Goal: Task Accomplishment & Management: Use online tool/utility

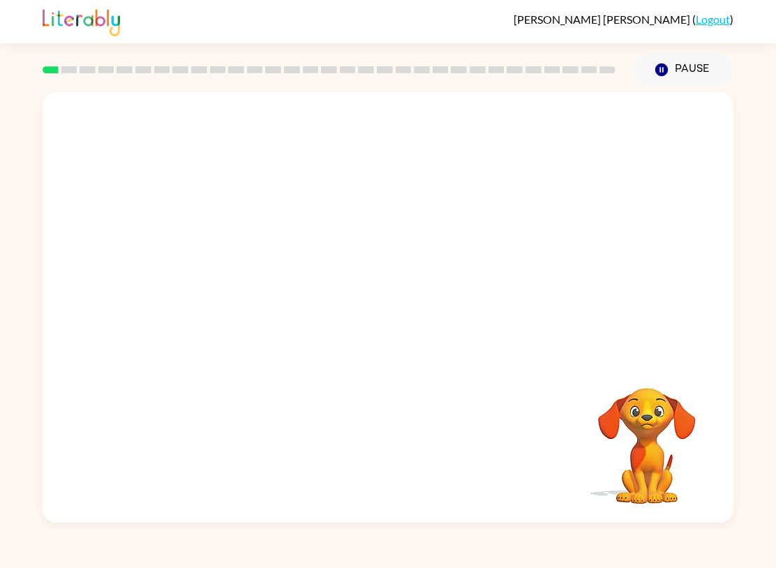
click at [664, 422] on video "Your browser must support playing .mp4 files to use Literably. Please try using…" at bounding box center [647, 437] width 140 height 140
click at [205, 276] on video "Your browser must support playing .mp4 files to use Literably. Please try using…" at bounding box center [388, 225] width 691 height 267
click at [401, 374] on div at bounding box center [388, 307] width 691 height 431
click at [369, 296] on button "button" at bounding box center [387, 314] width 89 height 51
click at [369, 296] on div at bounding box center [387, 314] width 89 height 51
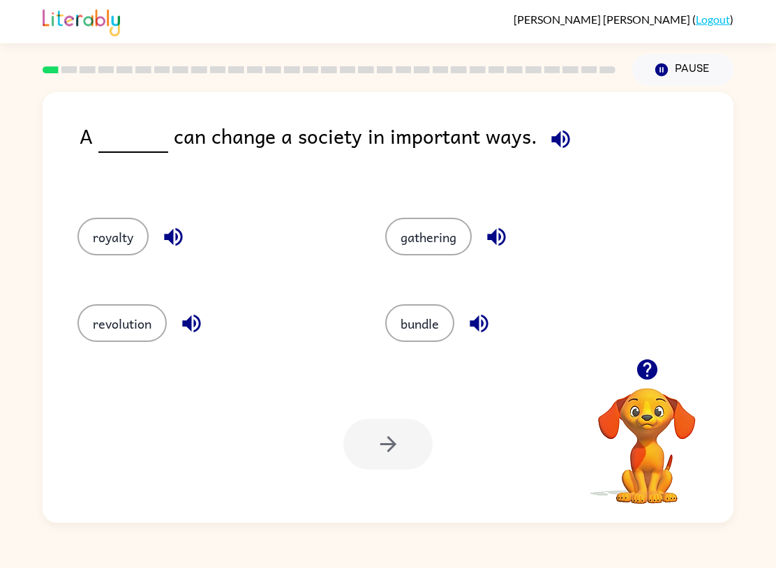
click at [416, 221] on button "gathering" at bounding box center [428, 237] width 87 height 38
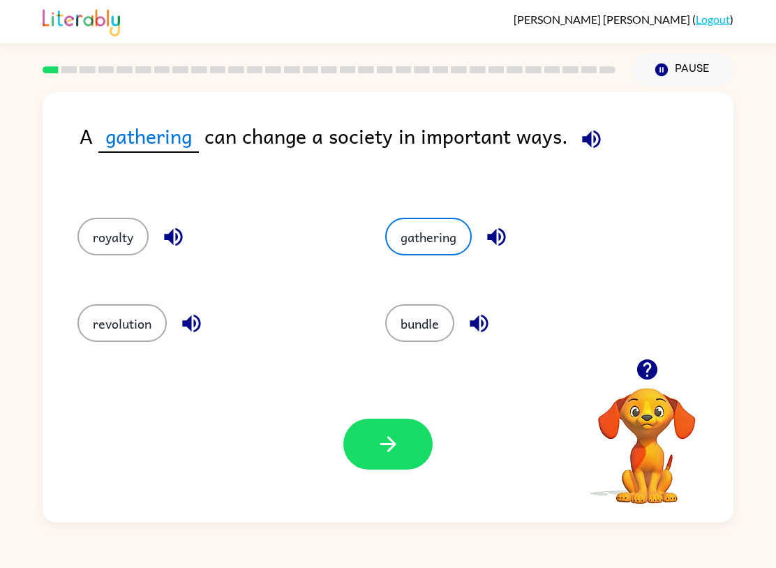
click at [394, 457] on icon "button" at bounding box center [388, 444] width 24 height 24
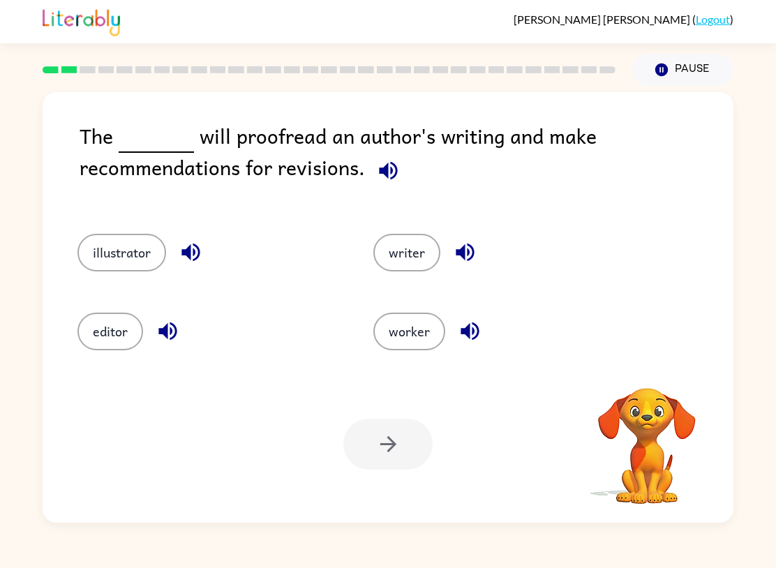
click at [101, 242] on button "illustrator" at bounding box center [121, 253] width 89 height 38
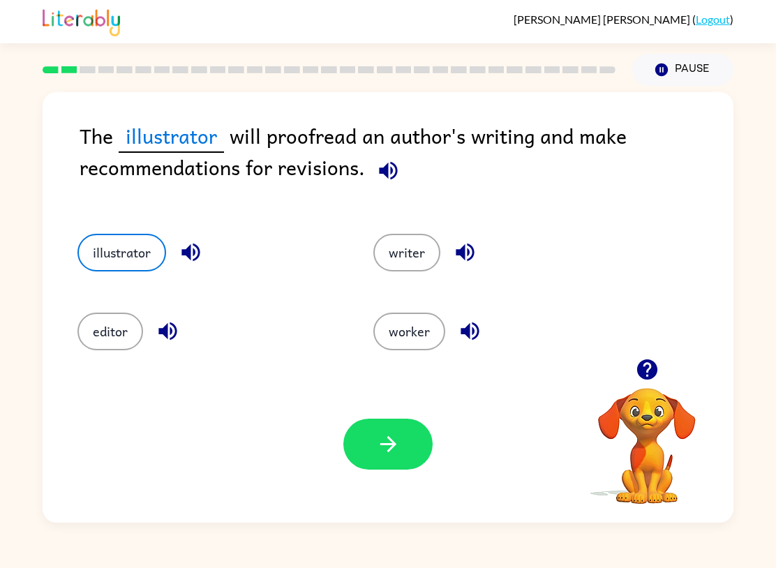
click at [380, 480] on div "Your browser must support playing .mp4 files to use Literably. Please try using…" at bounding box center [388, 444] width 691 height 157
click at [385, 458] on button "button" at bounding box center [387, 444] width 89 height 51
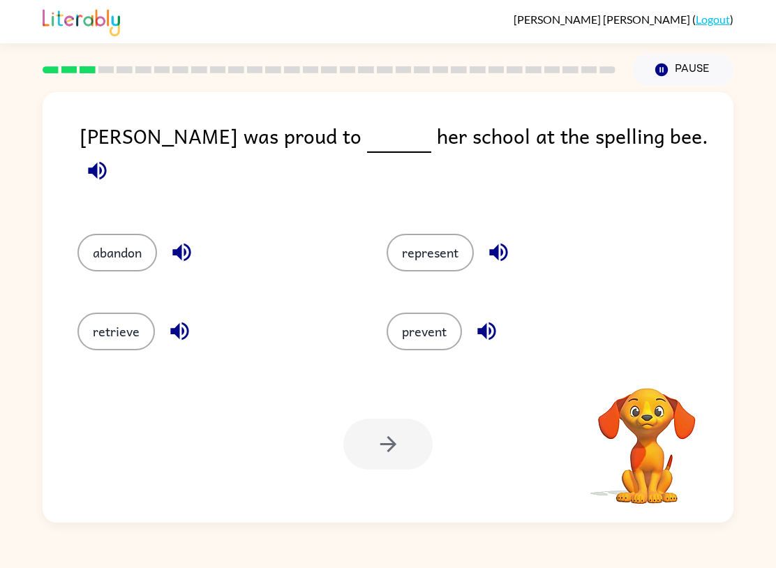
click at [468, 235] on button "represent" at bounding box center [430, 253] width 87 height 38
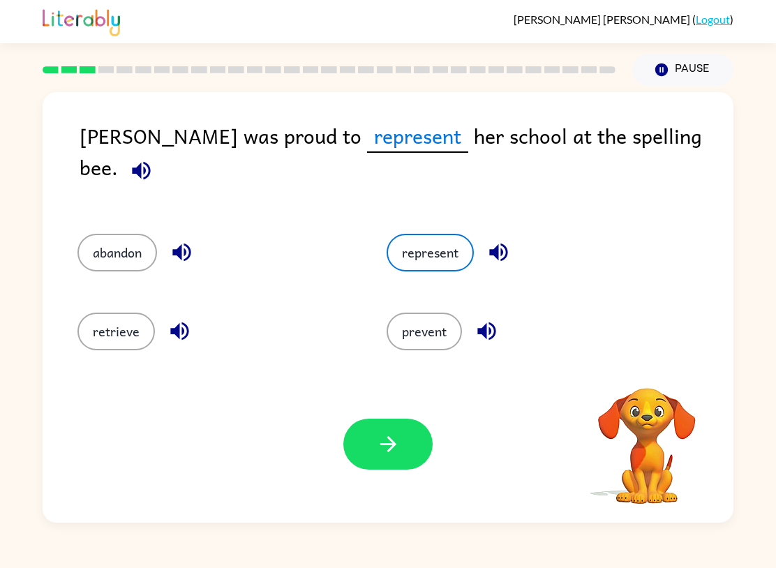
click at [403, 452] on button "button" at bounding box center [387, 444] width 89 height 51
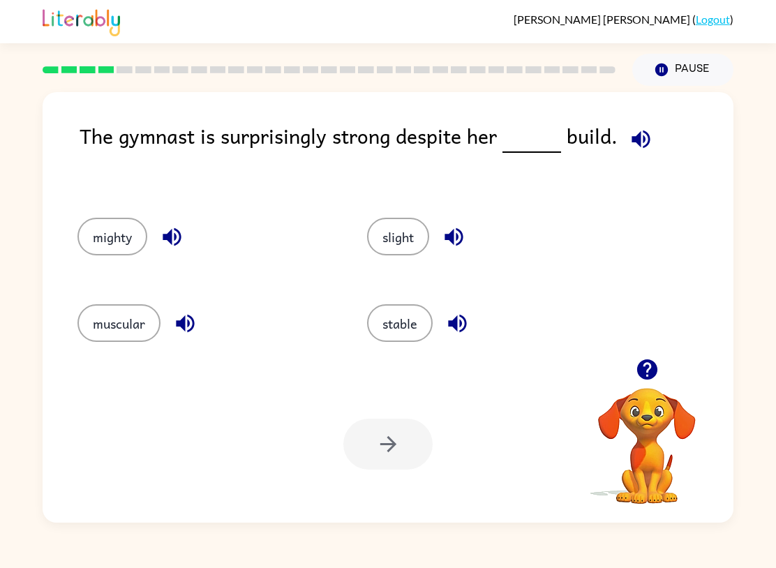
click at [410, 236] on button "slight" at bounding box center [398, 237] width 62 height 38
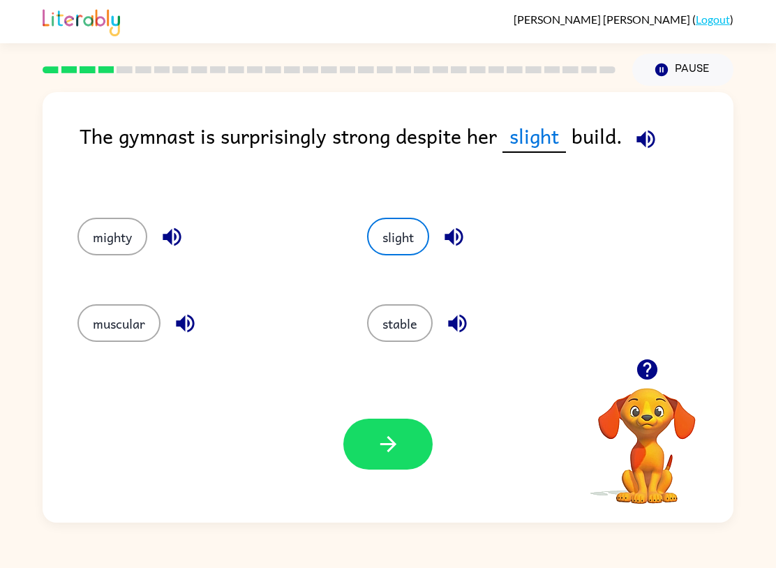
click at [128, 341] on button "muscular" at bounding box center [118, 323] width 83 height 38
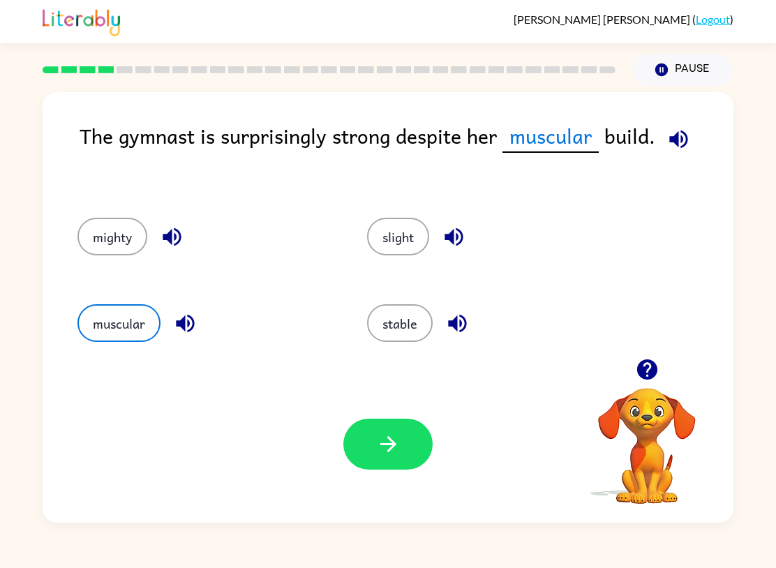
click at [392, 339] on button "stable" at bounding box center [400, 323] width 66 height 38
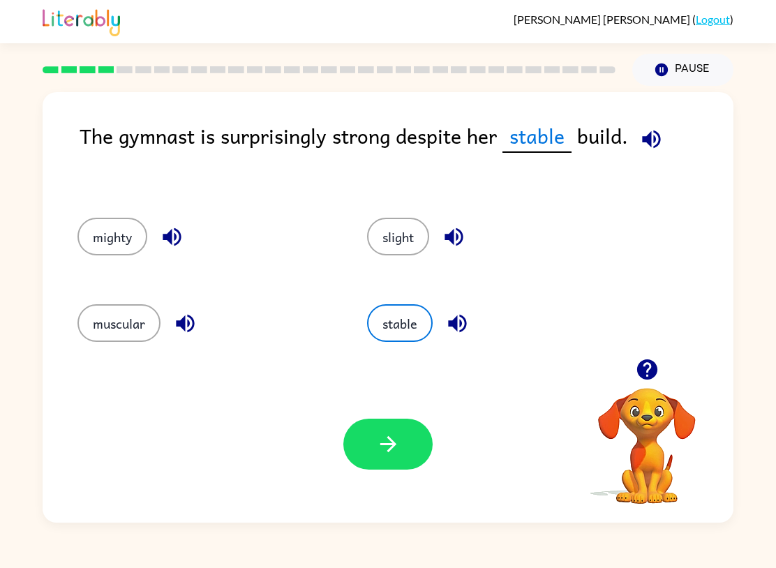
click at [384, 240] on button "slight" at bounding box center [398, 237] width 62 height 38
click at [359, 444] on button "button" at bounding box center [387, 444] width 89 height 51
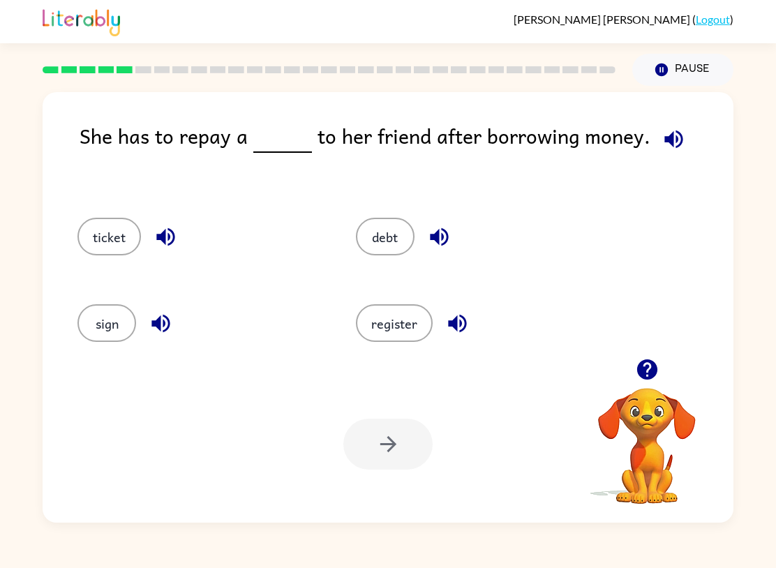
click at [393, 245] on button "debt" at bounding box center [385, 237] width 59 height 38
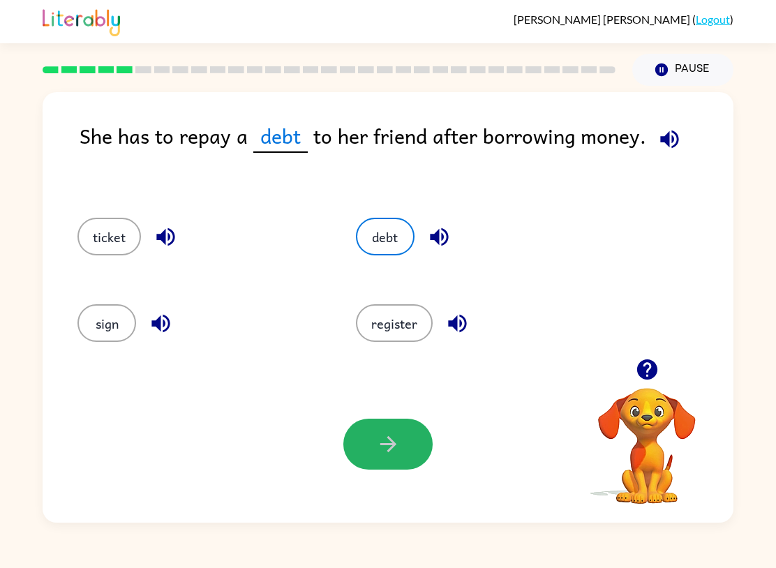
click at [406, 451] on button "button" at bounding box center [387, 444] width 89 height 51
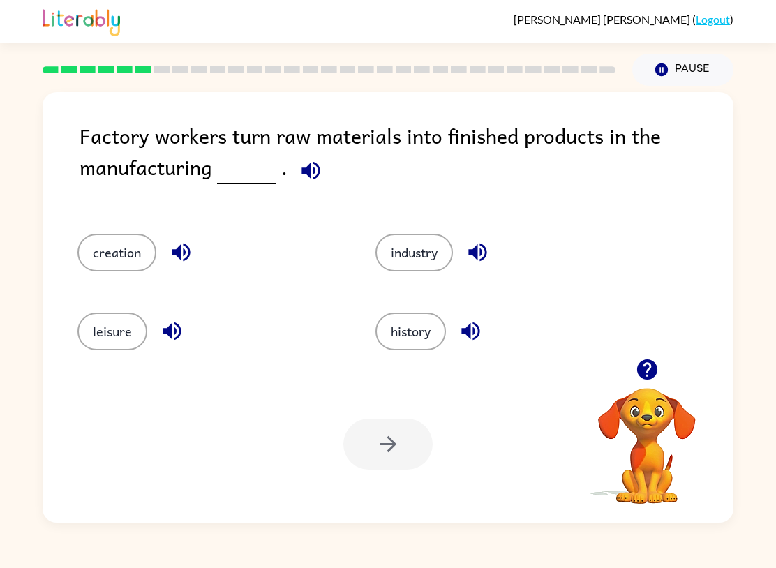
click at [428, 260] on button "industry" at bounding box center [414, 253] width 77 height 38
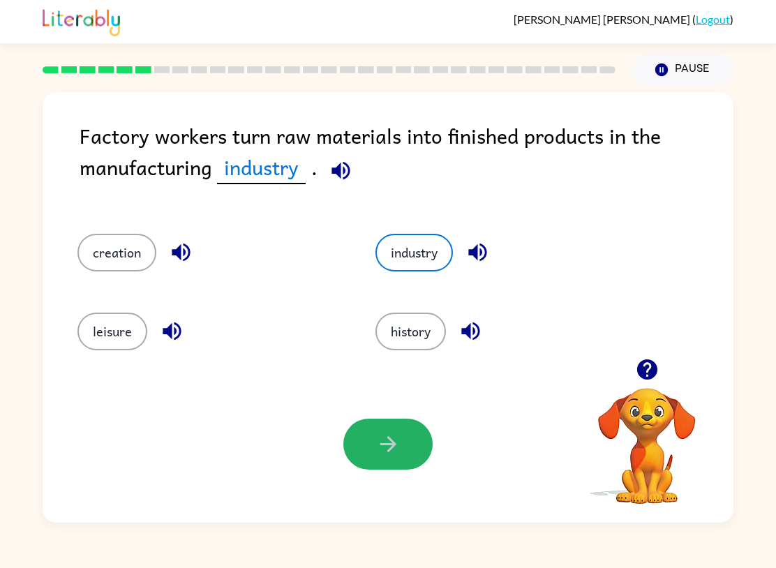
click at [401, 457] on button "button" at bounding box center [387, 444] width 89 height 51
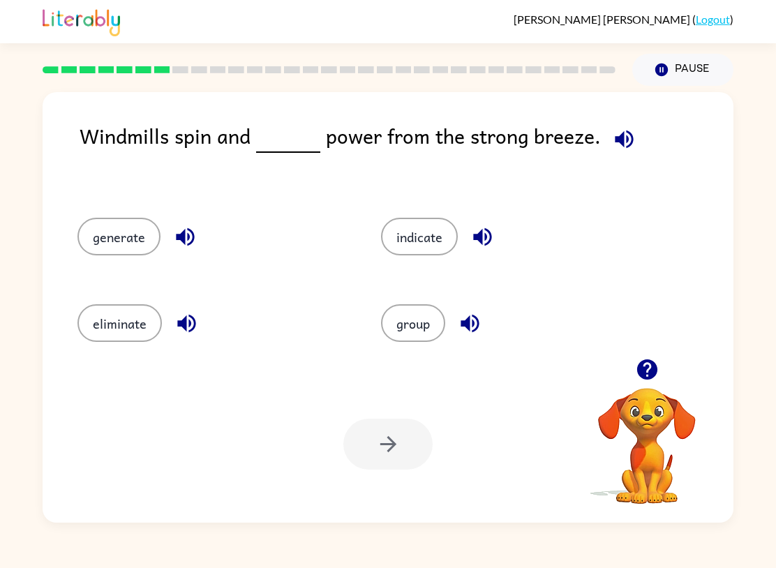
click at [91, 247] on button "generate" at bounding box center [118, 237] width 83 height 38
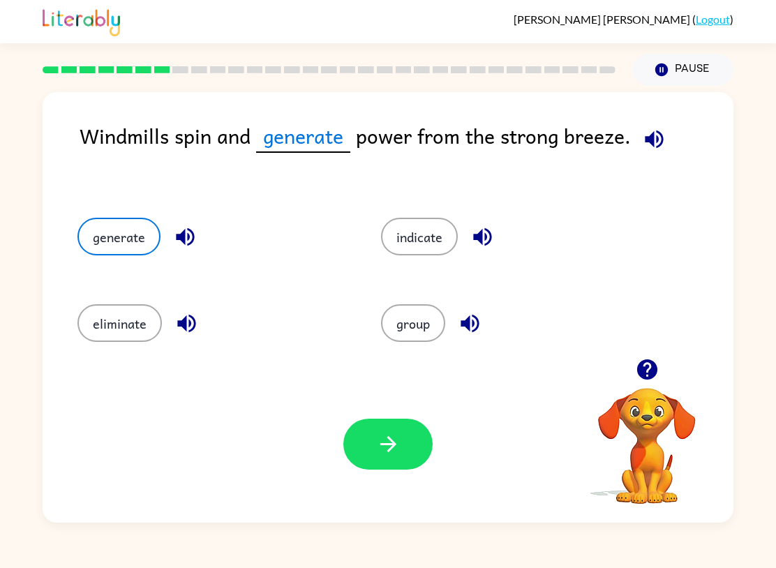
click at [359, 465] on button "button" at bounding box center [387, 444] width 89 height 51
click at [419, 458] on div at bounding box center [387, 444] width 89 height 51
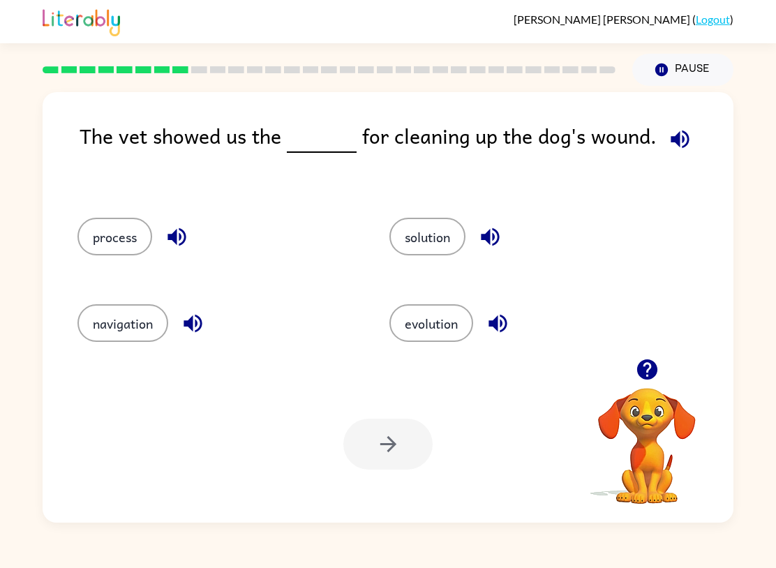
click at [110, 242] on button "process" at bounding box center [114, 237] width 75 height 38
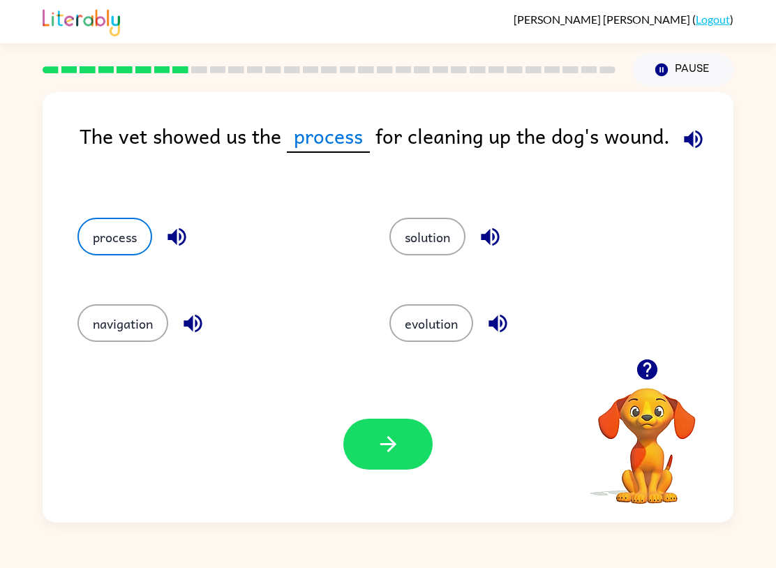
click at [403, 457] on button "button" at bounding box center [387, 444] width 89 height 51
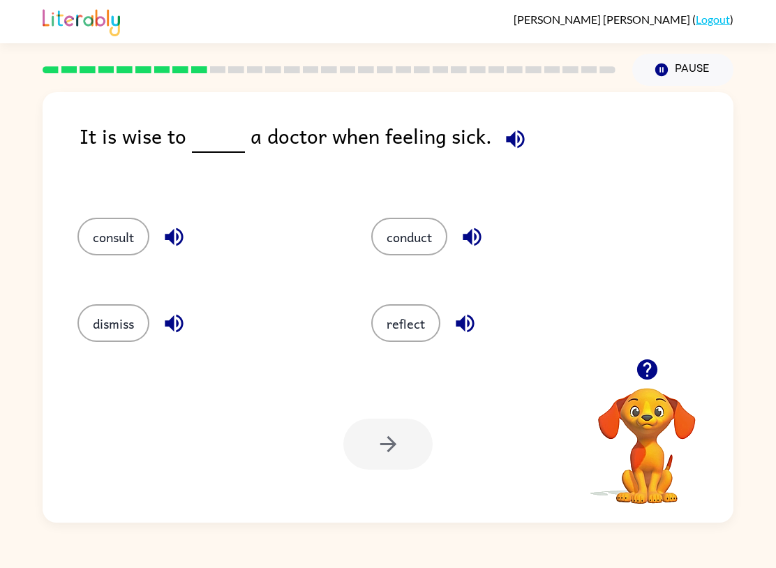
click at [131, 226] on button "consult" at bounding box center [113, 237] width 72 height 38
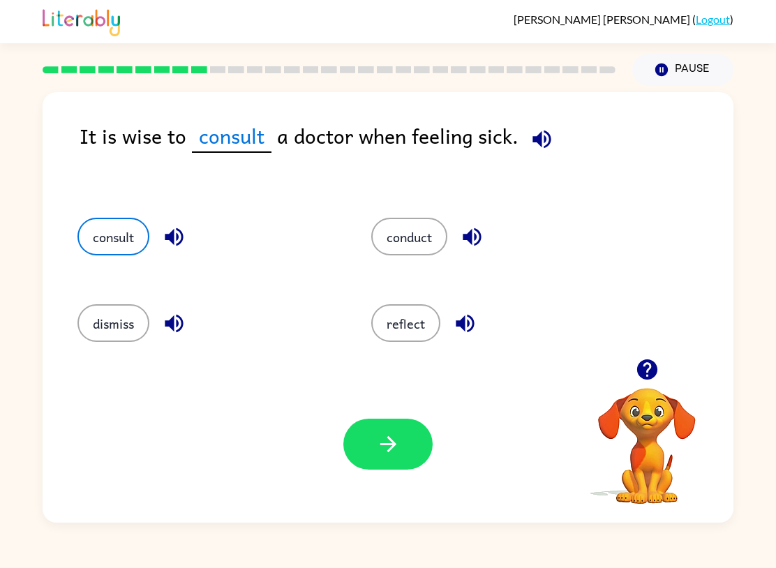
click at [422, 237] on button "conduct" at bounding box center [409, 237] width 76 height 38
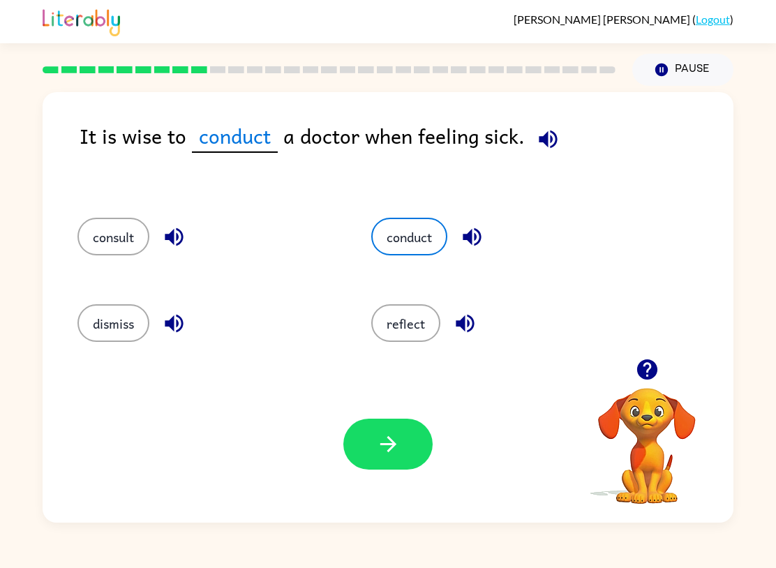
click at [117, 264] on div "consult" at bounding box center [198, 234] width 294 height 87
click at [117, 263] on div "consult" at bounding box center [198, 234] width 294 height 87
click at [115, 230] on button "consult" at bounding box center [113, 237] width 72 height 38
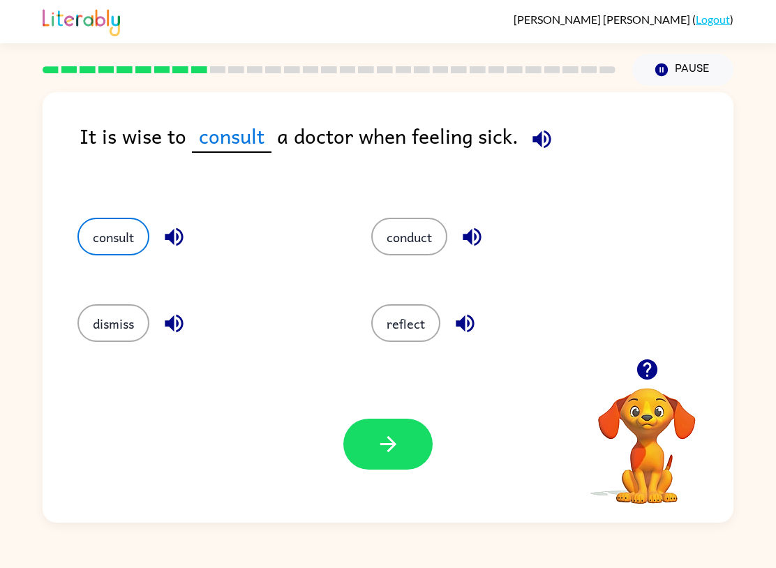
click at [401, 317] on button "reflect" at bounding box center [405, 323] width 69 height 38
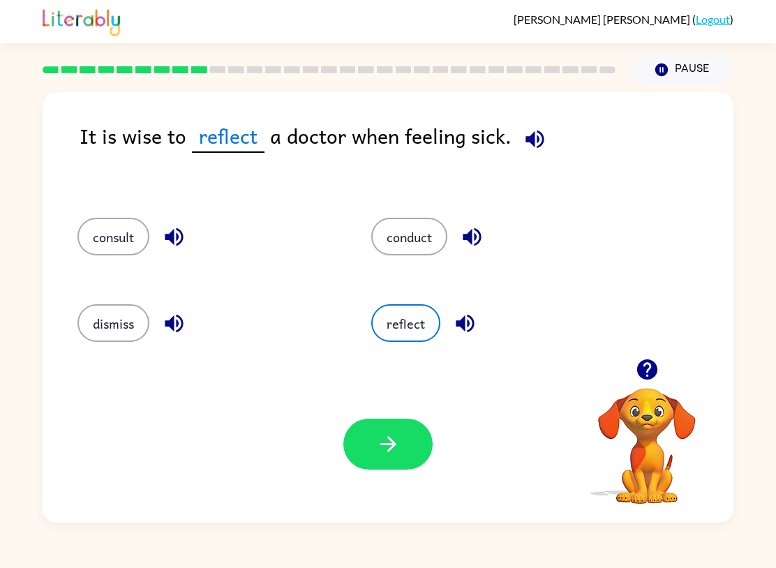
click at [128, 352] on div "dismiss" at bounding box center [198, 321] width 294 height 87
click at [142, 321] on button "dismiss" at bounding box center [113, 323] width 72 height 38
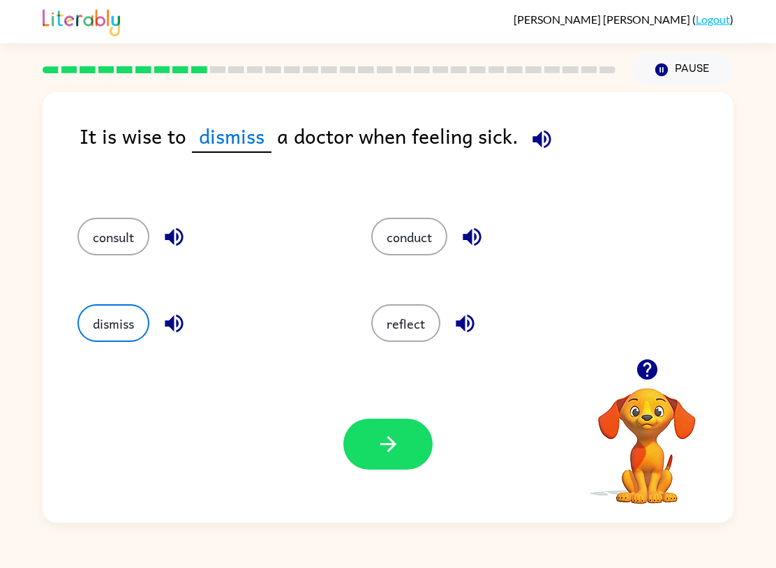
click at [119, 233] on button "consult" at bounding box center [113, 237] width 72 height 38
click at [405, 467] on button "button" at bounding box center [387, 444] width 89 height 51
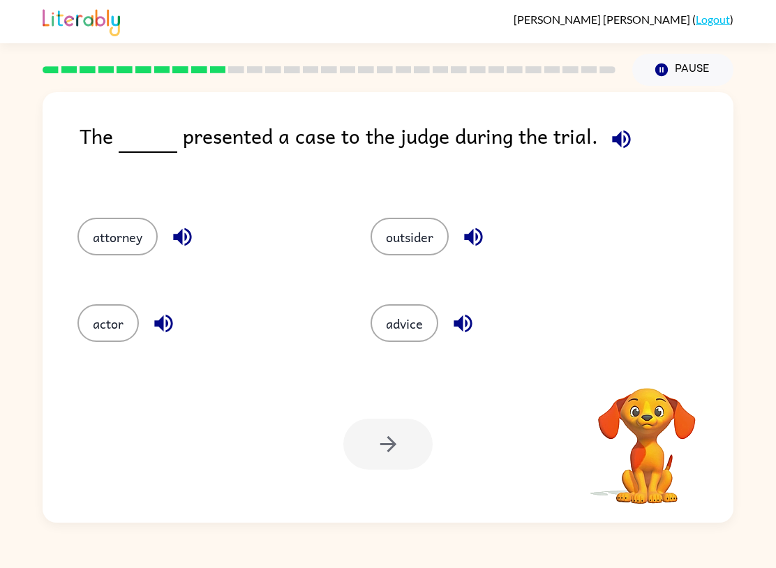
click at [136, 208] on div "attorney" at bounding box center [197, 234] width 293 height 87
click at [136, 207] on div "attorney" at bounding box center [197, 234] width 293 height 87
click at [378, 449] on div at bounding box center [387, 444] width 89 height 51
click at [156, 231] on button "attorney" at bounding box center [117, 237] width 80 height 38
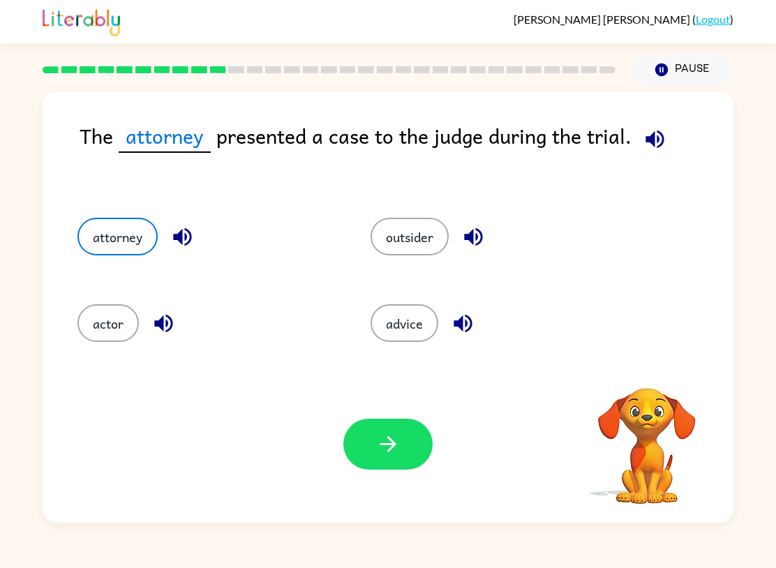
click at [404, 457] on button "button" at bounding box center [387, 444] width 89 height 51
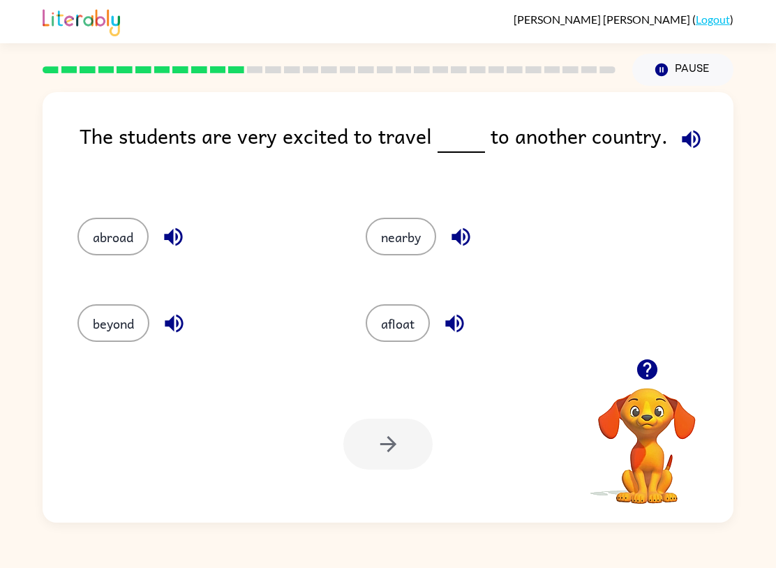
click at [96, 228] on button "abroad" at bounding box center [112, 237] width 71 height 38
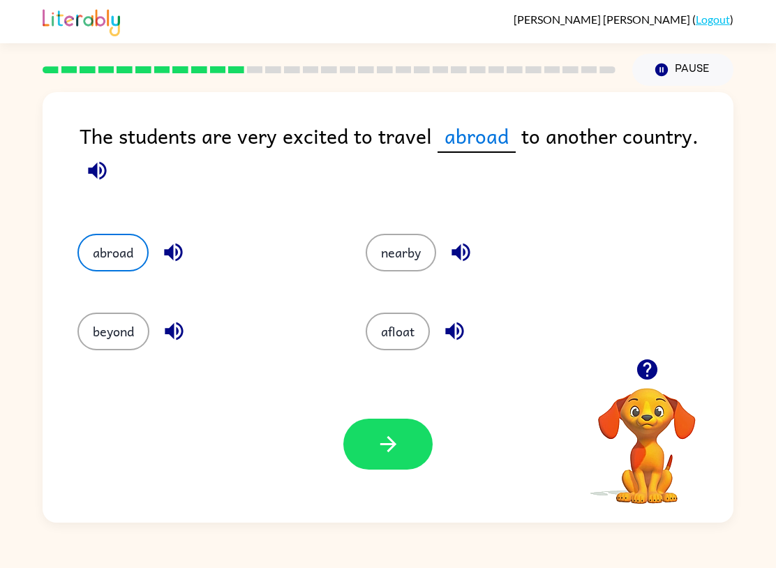
click at [371, 438] on button "button" at bounding box center [387, 444] width 89 height 51
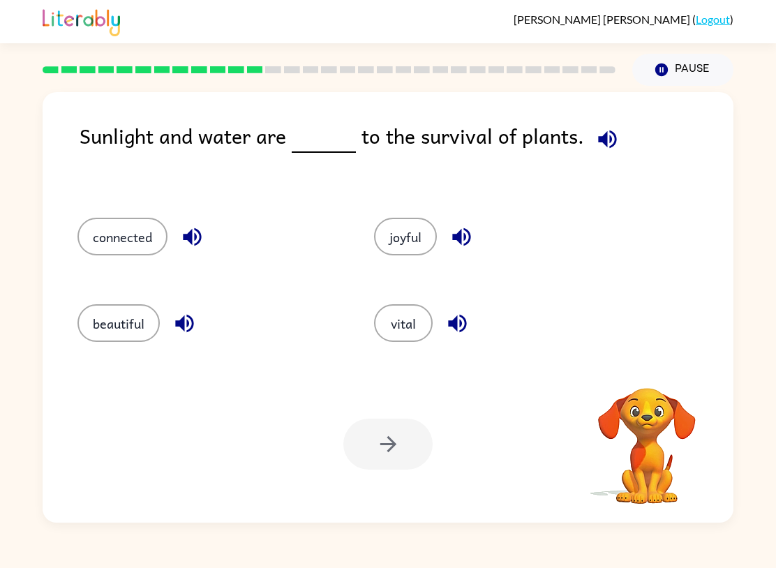
click at [162, 230] on button "connected" at bounding box center [122, 237] width 90 height 38
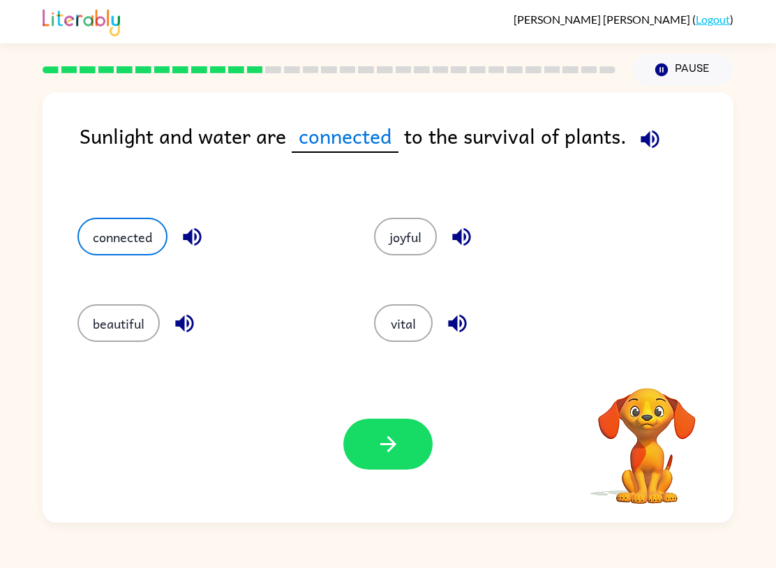
click at [377, 454] on icon "button" at bounding box center [388, 444] width 24 height 24
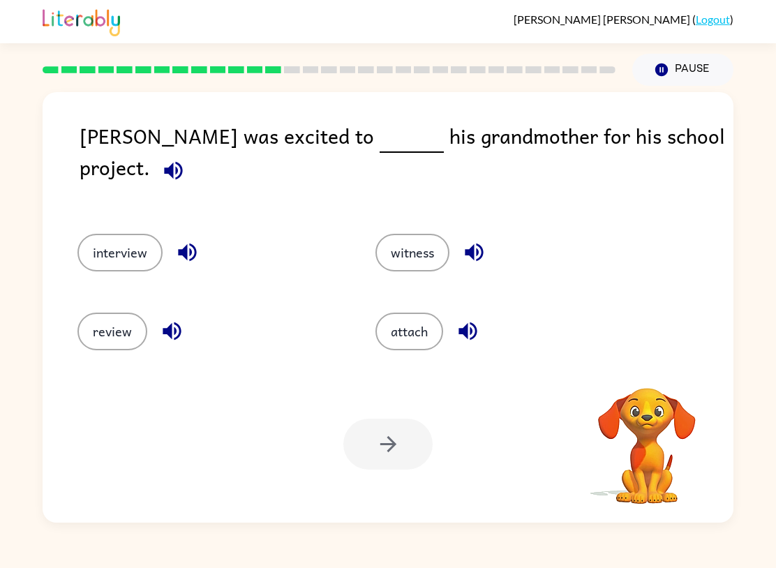
click at [135, 207] on div "interview" at bounding box center [200, 246] width 298 height 79
click at [131, 237] on button "interview" at bounding box center [119, 253] width 85 height 38
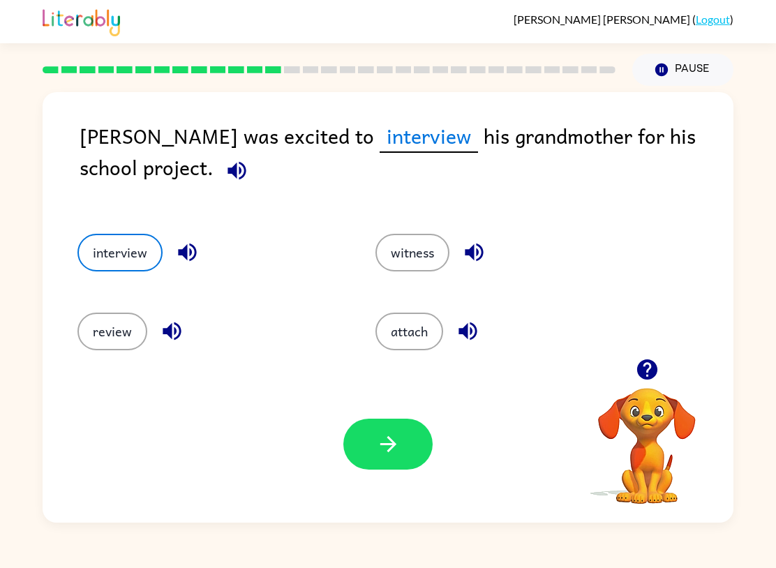
click at [427, 264] on button "witness" at bounding box center [413, 253] width 74 height 38
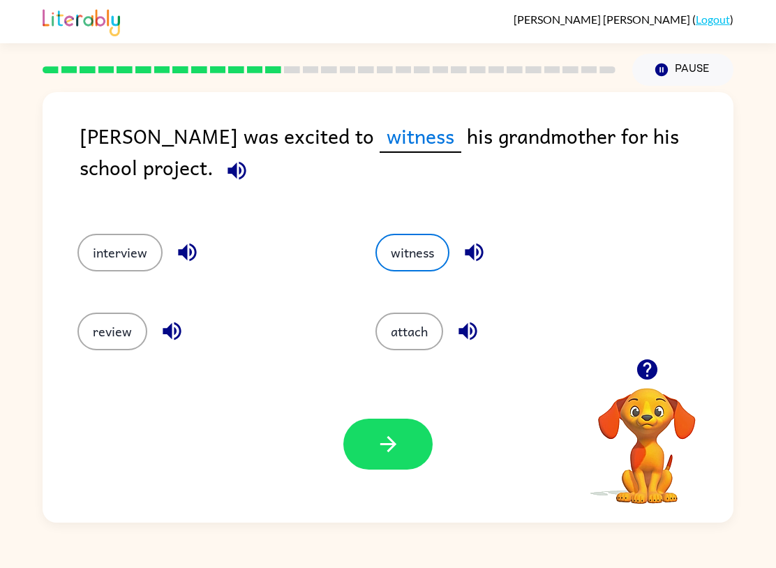
click at [429, 337] on button "attach" at bounding box center [410, 332] width 68 height 38
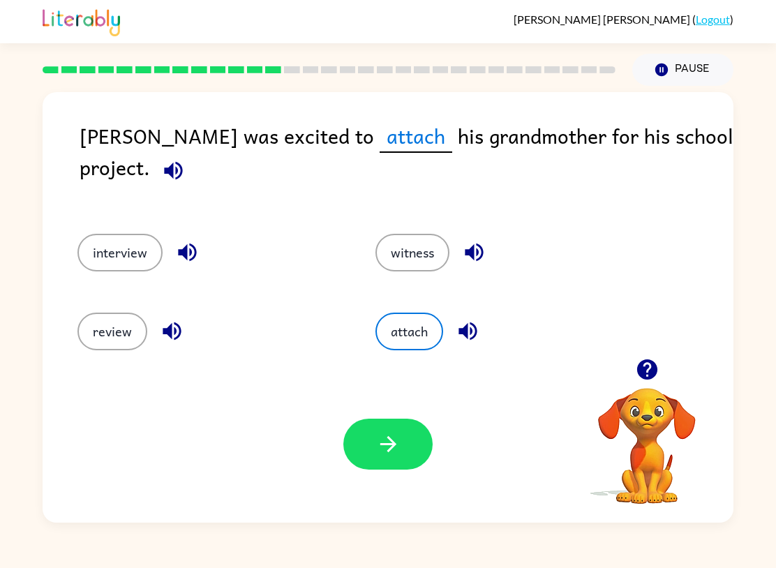
click at [110, 323] on button "review" at bounding box center [112, 332] width 70 height 38
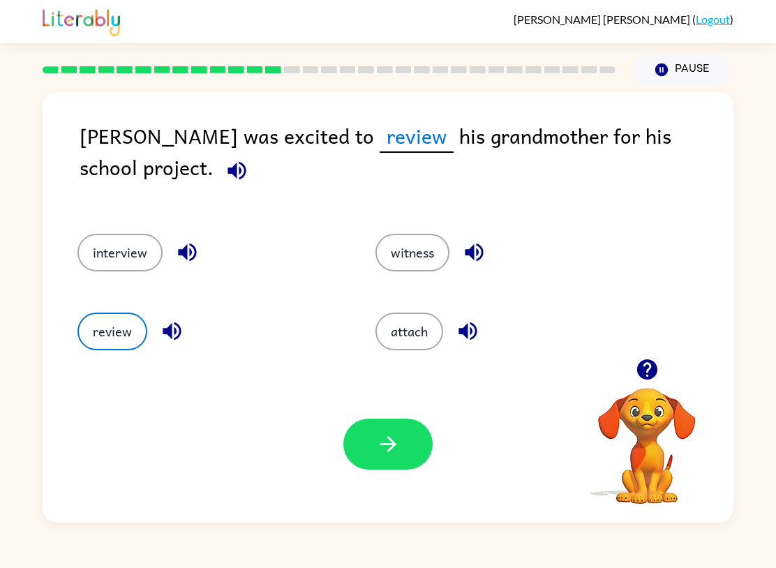
click at [136, 253] on button "interview" at bounding box center [119, 253] width 85 height 38
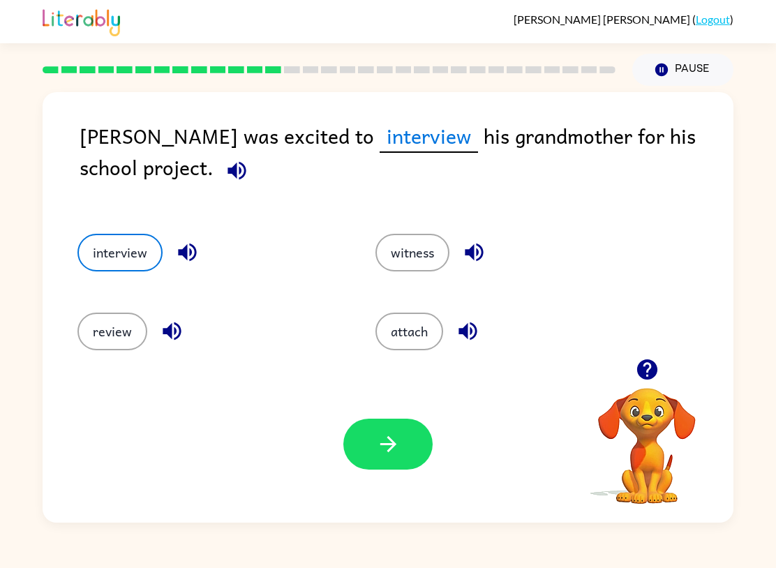
click at [410, 459] on button "button" at bounding box center [387, 444] width 89 height 51
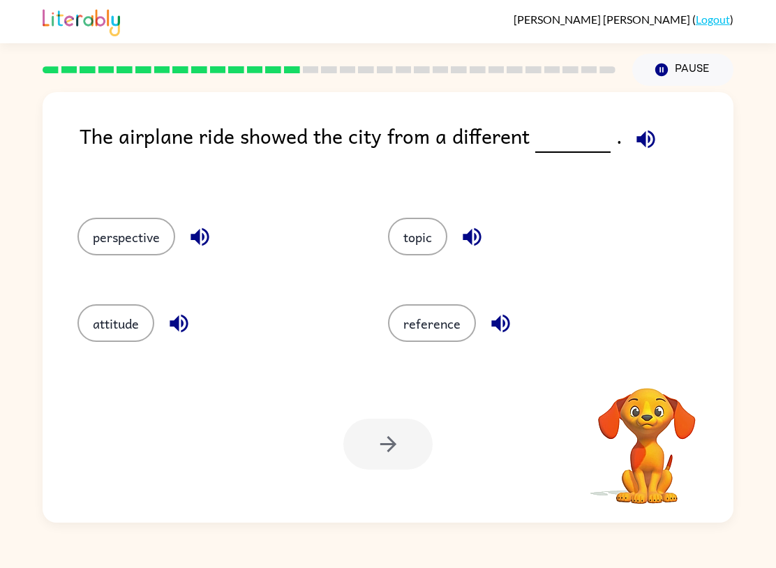
click at [140, 230] on button "perspective" at bounding box center [126, 237] width 98 height 38
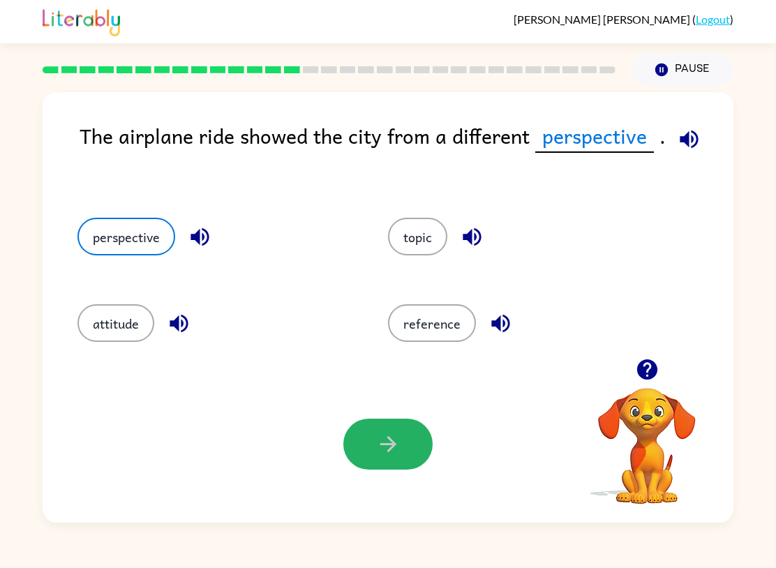
click at [404, 441] on button "button" at bounding box center [387, 444] width 89 height 51
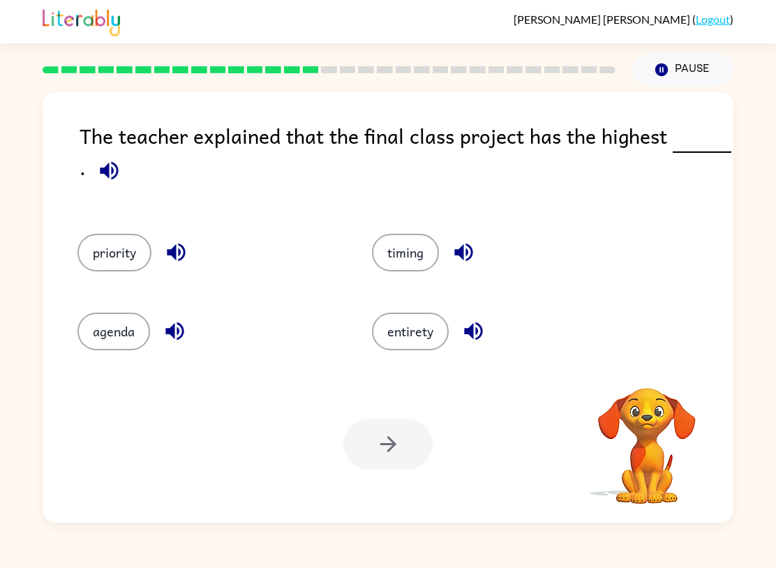
click at [93, 257] on button "priority" at bounding box center [114, 253] width 74 height 38
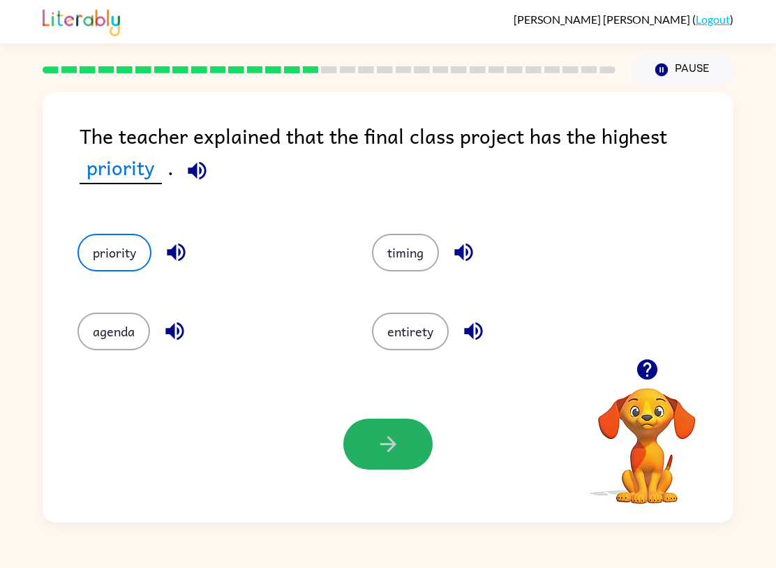
click at [399, 436] on icon "button" at bounding box center [388, 444] width 24 height 24
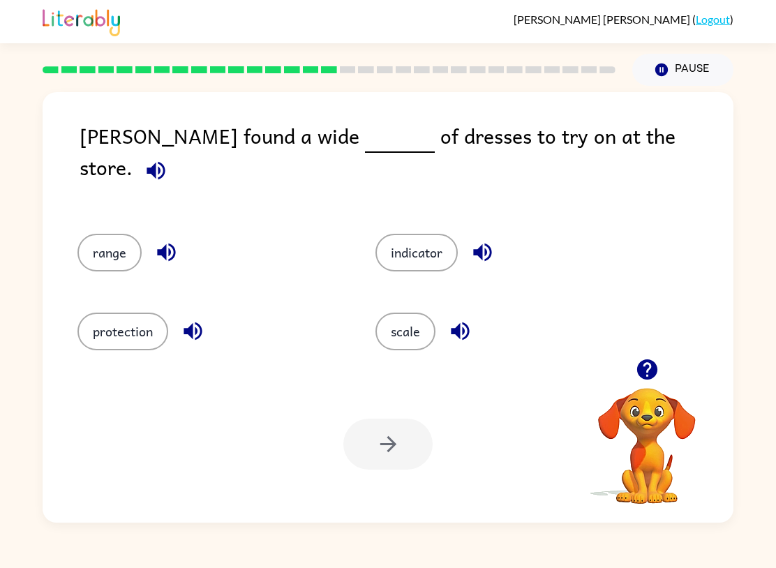
click at [103, 249] on button "range" at bounding box center [109, 253] width 64 height 38
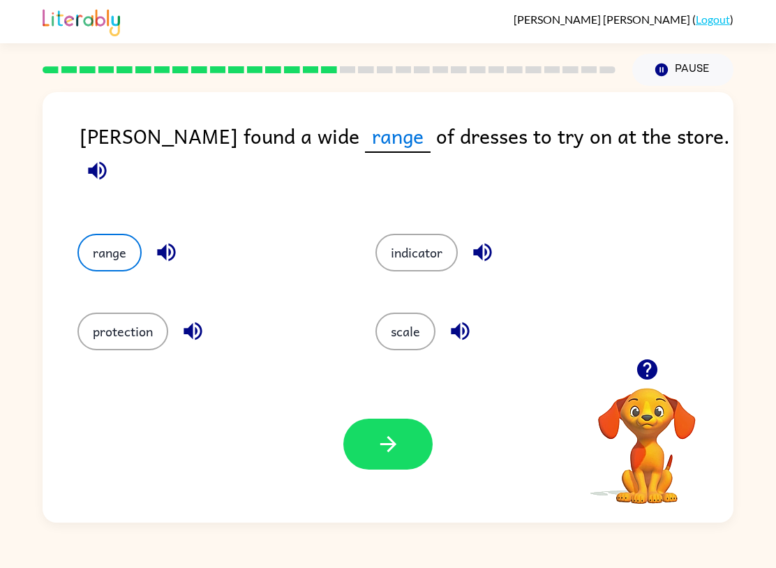
click at [389, 445] on icon "button" at bounding box center [388, 444] width 16 height 16
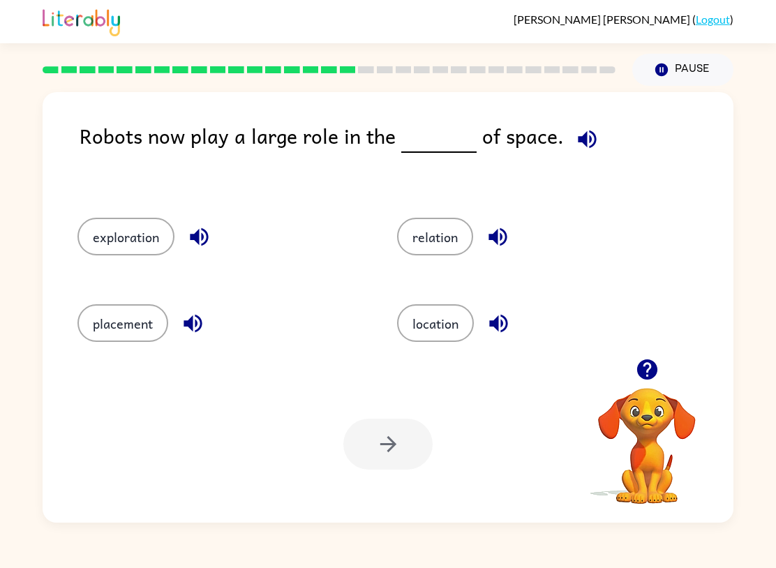
click at [143, 239] on button "exploration" at bounding box center [125, 237] width 97 height 38
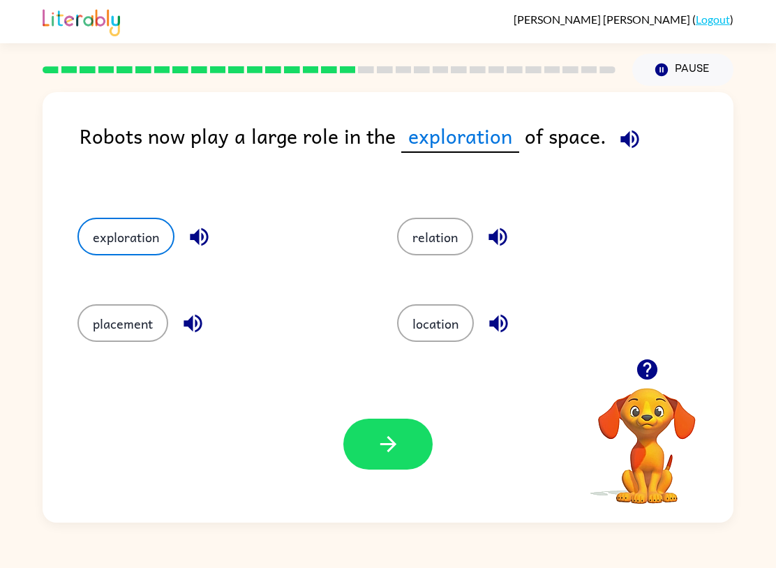
click at [364, 448] on button "button" at bounding box center [387, 444] width 89 height 51
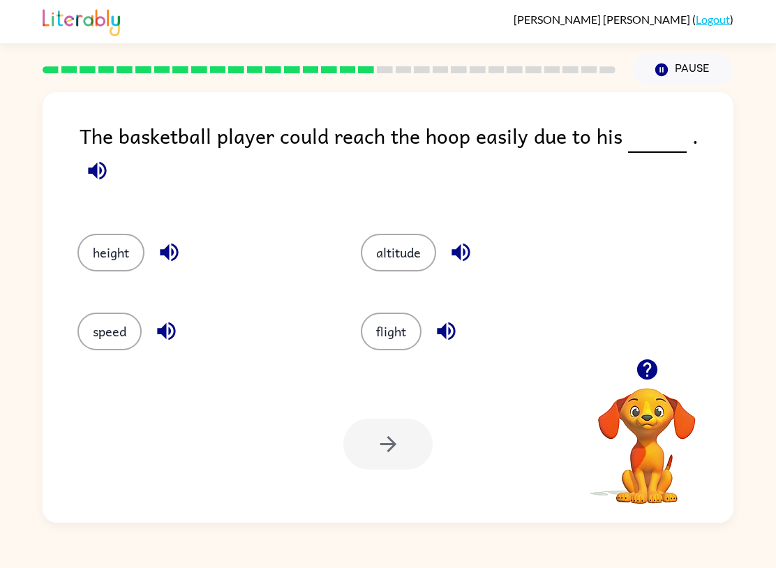
click at [111, 237] on button "height" at bounding box center [110, 253] width 67 height 38
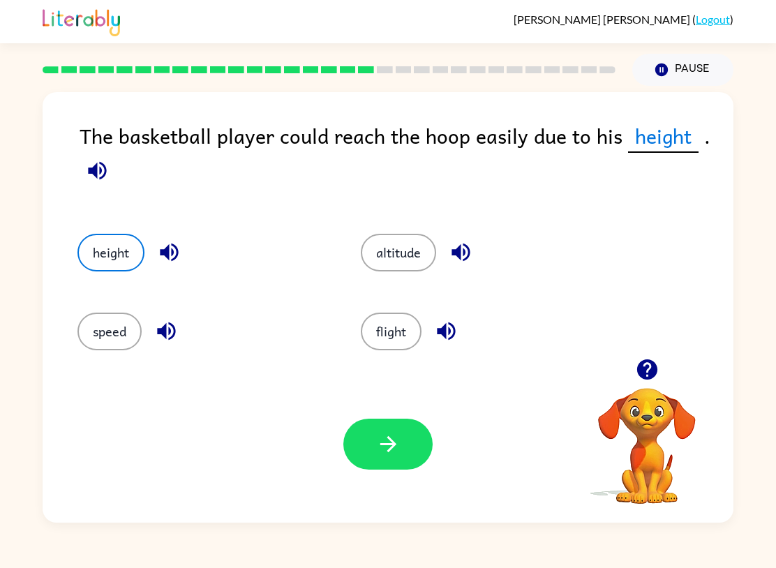
click at [433, 434] on div "Your browser must support playing .mp4 files to use Literably. Please try using…" at bounding box center [388, 444] width 691 height 157
click at [388, 470] on button "button" at bounding box center [387, 444] width 89 height 51
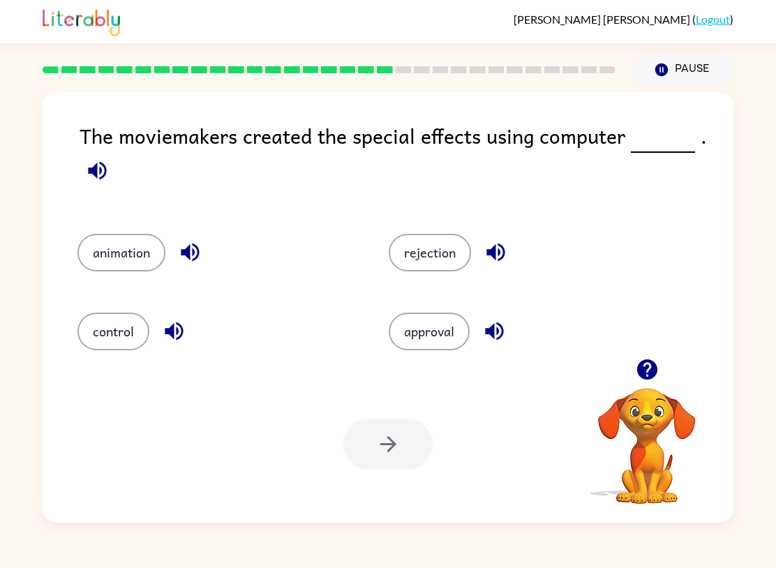
click at [145, 262] on button "animation" at bounding box center [121, 253] width 88 height 38
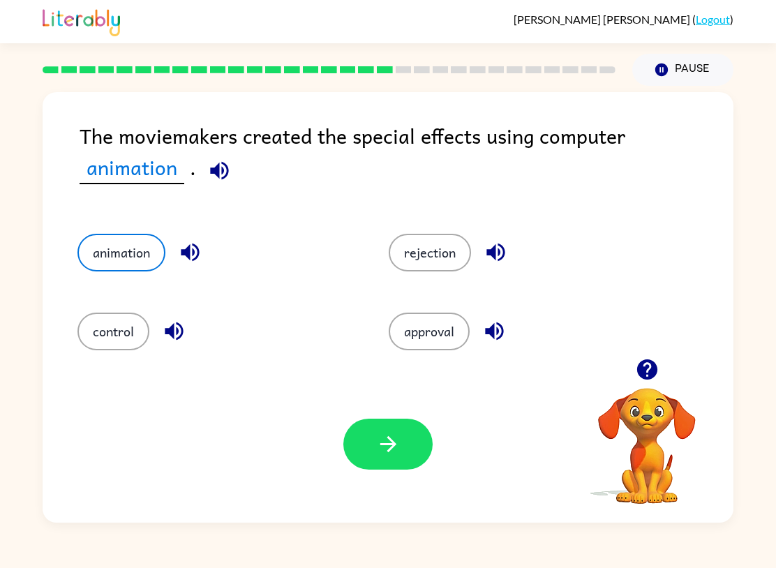
click at [399, 445] on icon "button" at bounding box center [388, 444] width 24 height 24
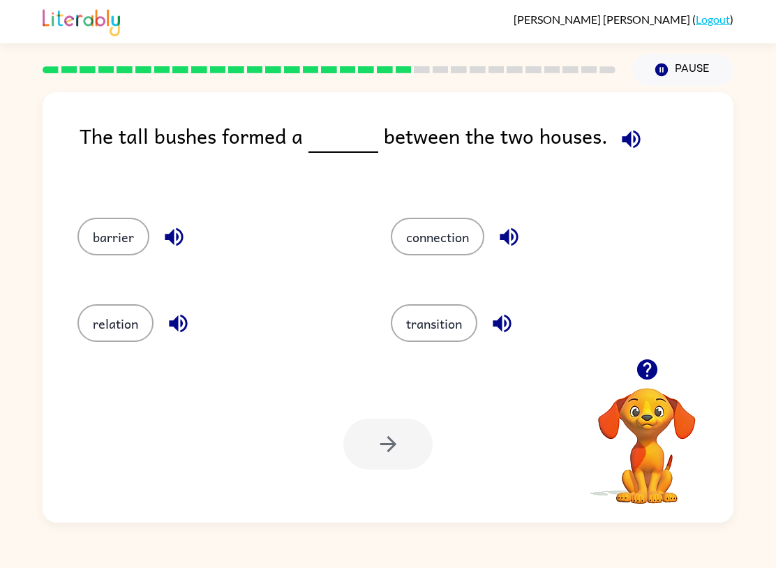
click at [138, 255] on button "barrier" at bounding box center [113, 237] width 72 height 38
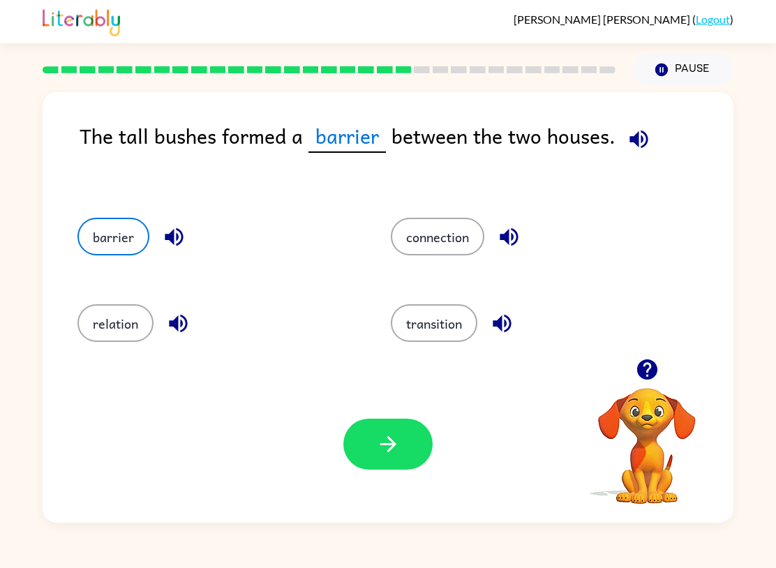
click at [98, 228] on button "barrier" at bounding box center [113, 237] width 72 height 38
click at [399, 451] on icon "button" at bounding box center [388, 444] width 24 height 24
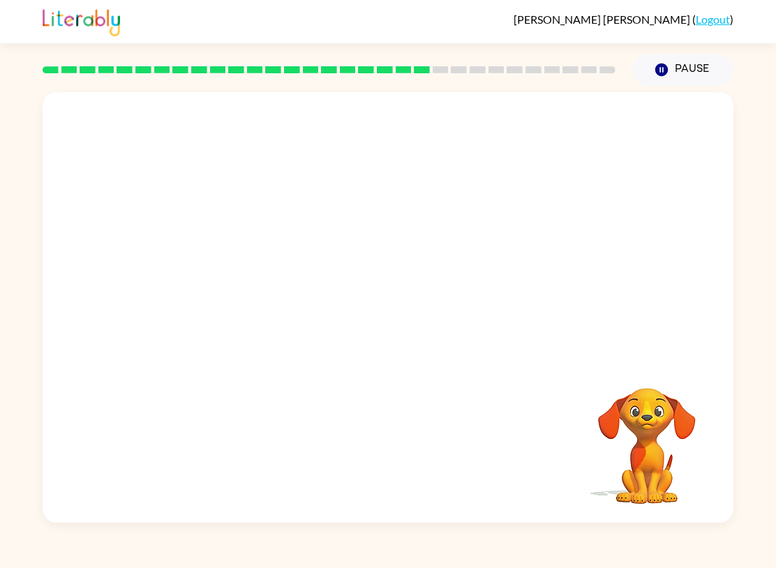
click at [395, 444] on div "Your browser must support playing .mp4 files to use Literably. Please try using…" at bounding box center [388, 307] width 691 height 431
click at [640, 408] on video "Your browser must support playing .mp4 files to use Literably. Please try using…" at bounding box center [647, 437] width 140 height 140
click at [689, 39] on div "[PERSON_NAME] ( Logout )" at bounding box center [388, 21] width 691 height 43
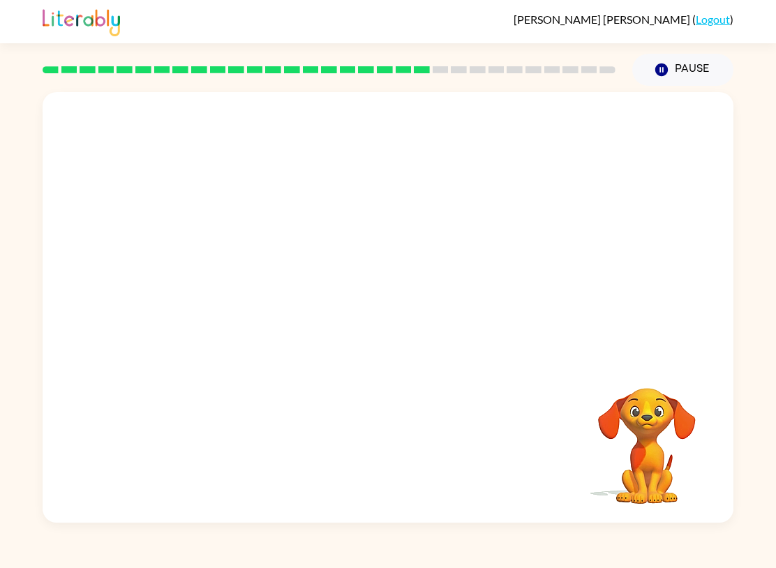
click at [695, 61] on button "Pause Pause" at bounding box center [683, 70] width 101 height 32
click at [690, 74] on button "Pause Pause" at bounding box center [683, 70] width 101 height 32
click at [631, 254] on div at bounding box center [388, 225] width 691 height 267
click at [631, 253] on div at bounding box center [388, 225] width 691 height 267
click at [651, 234] on div at bounding box center [388, 225] width 691 height 267
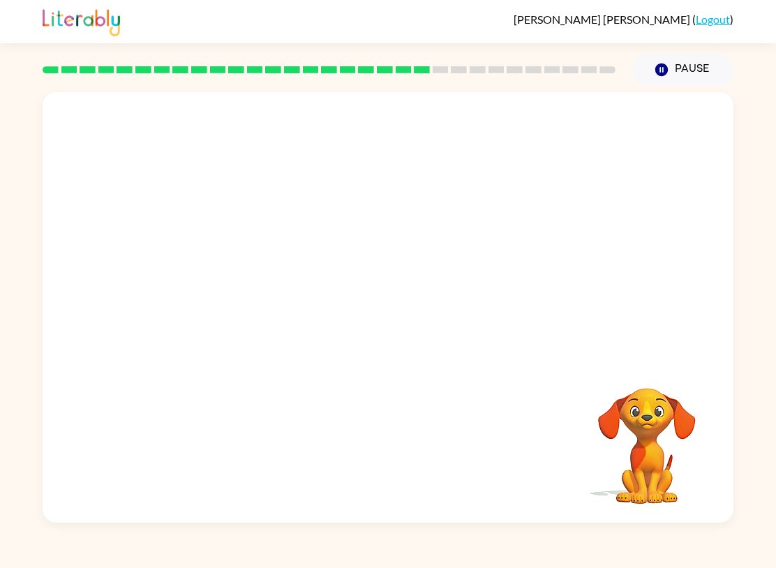
click at [653, 237] on div at bounding box center [388, 225] width 691 height 267
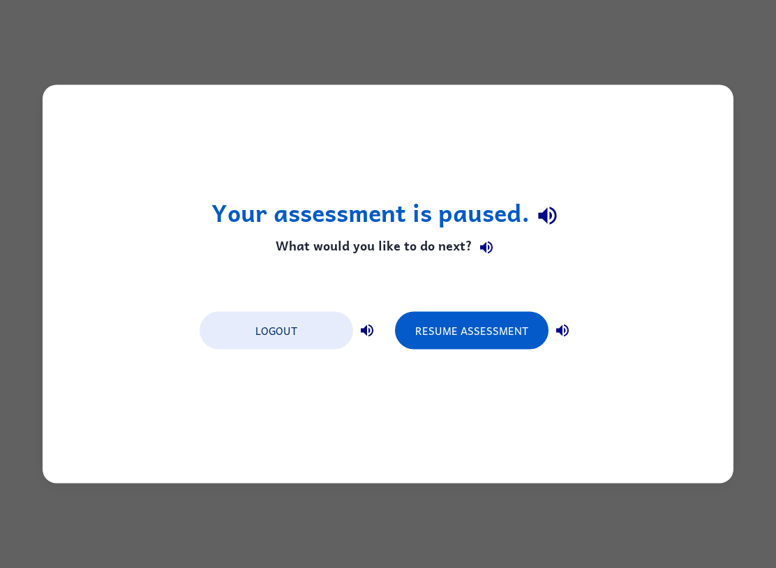
click at [519, 316] on button "Resume Assessment" at bounding box center [472, 331] width 154 height 38
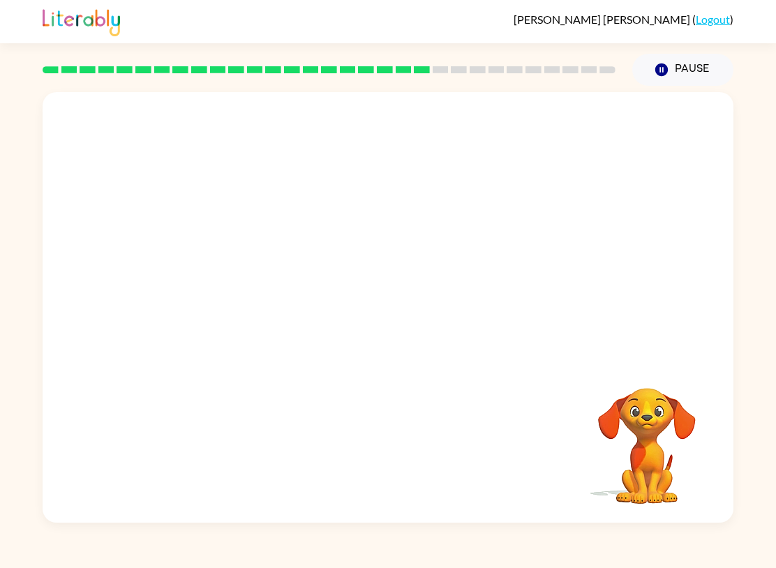
click at [230, 349] on video "Your browser must support playing .mp4 files to use Literably. Please try using…" at bounding box center [388, 225] width 691 height 267
click at [295, 238] on video "Your browser must support playing .mp4 files to use Literably. Please try using…" at bounding box center [388, 225] width 691 height 267
click at [420, 291] on div at bounding box center [387, 314] width 89 height 51
click at [373, 327] on button "button" at bounding box center [387, 314] width 89 height 51
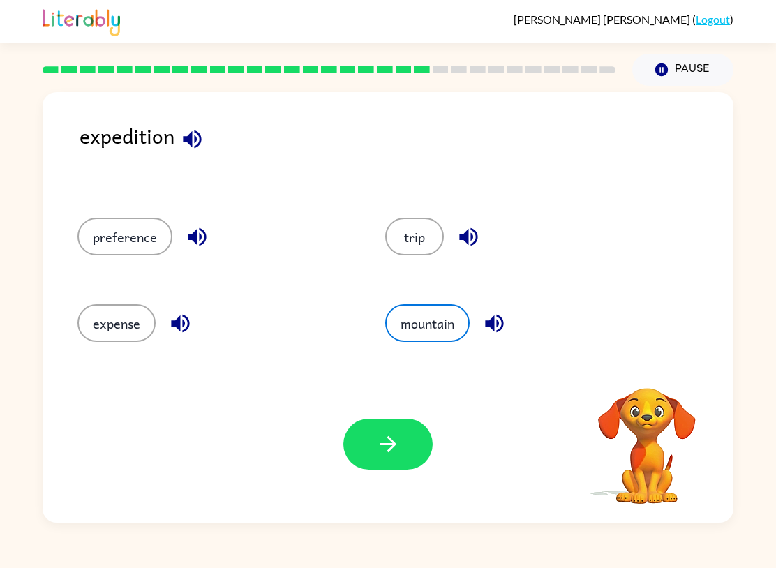
click at [108, 315] on button "expense" at bounding box center [116, 323] width 78 height 38
click at [412, 247] on button "trip" at bounding box center [414, 237] width 59 height 38
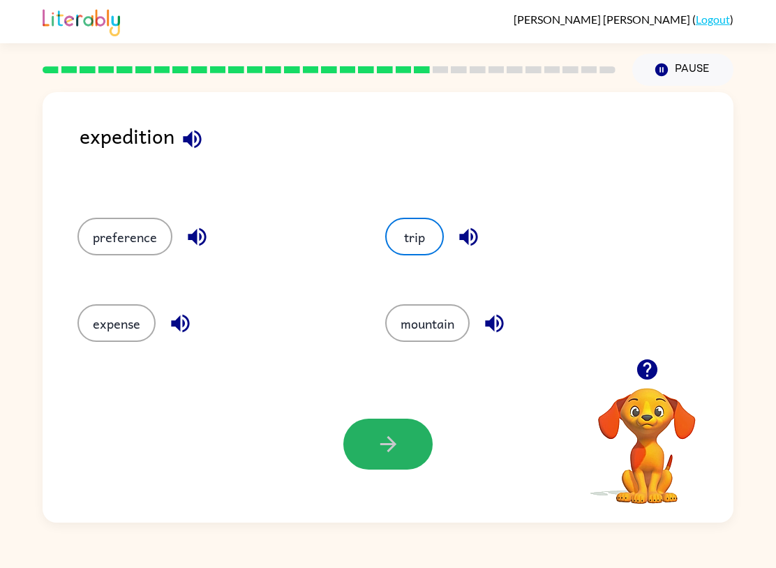
click at [415, 429] on button "button" at bounding box center [387, 444] width 89 height 51
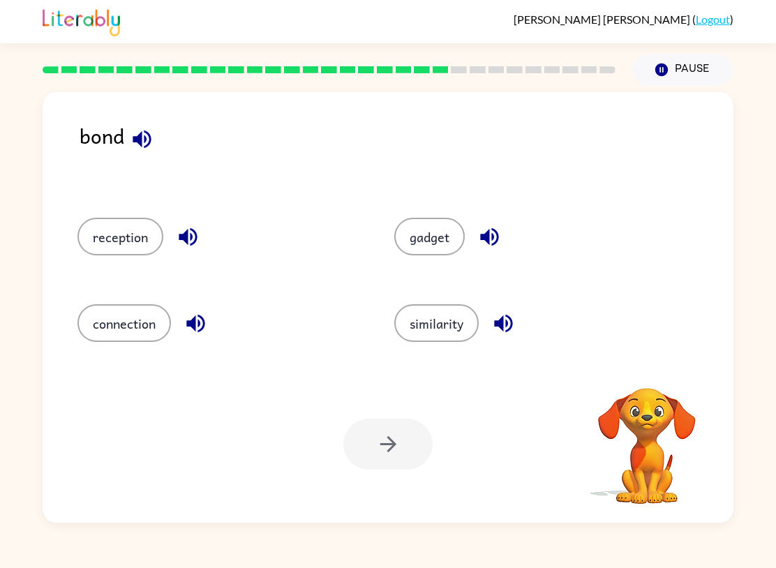
click at [165, 317] on button "connection" at bounding box center [124, 323] width 94 height 38
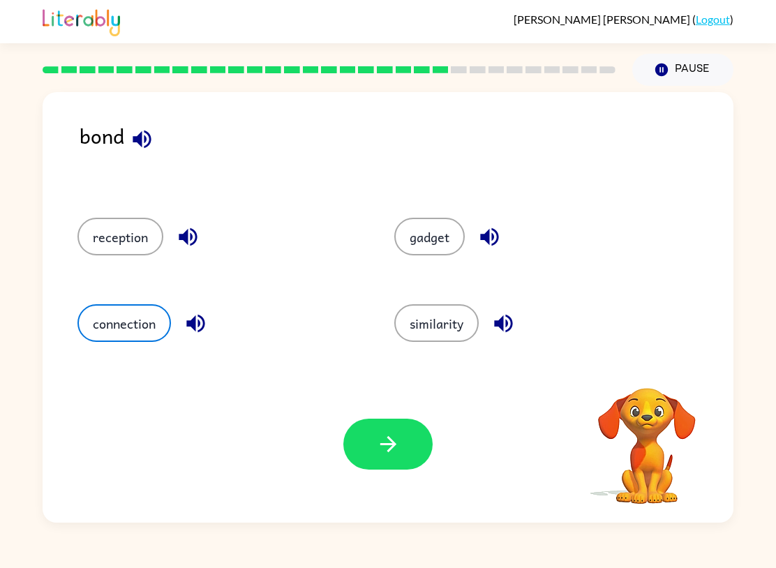
click at [430, 454] on button "button" at bounding box center [387, 444] width 89 height 51
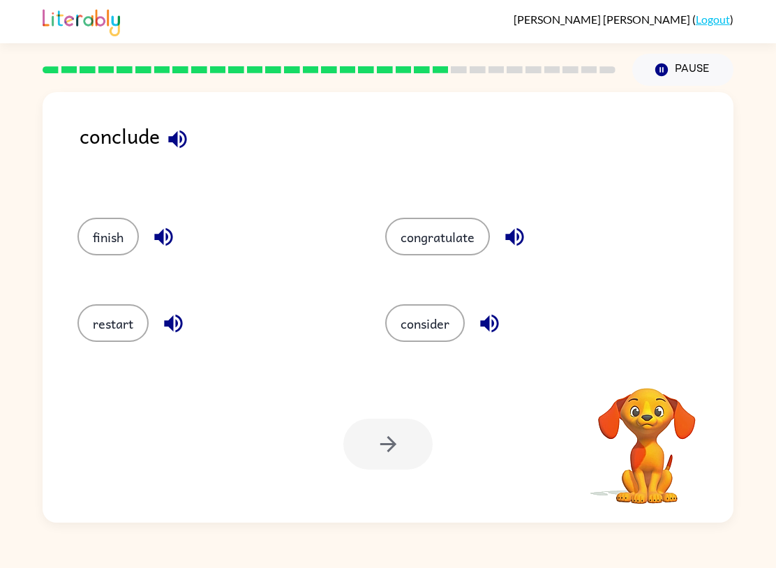
click at [390, 439] on div at bounding box center [387, 444] width 89 height 51
click at [111, 323] on button "restart" at bounding box center [112, 323] width 71 height 38
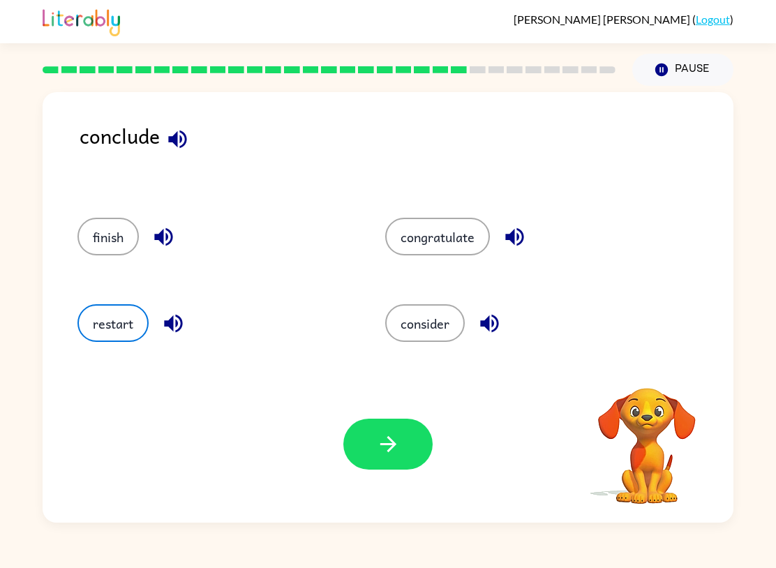
click at [114, 219] on button "finish" at bounding box center [107, 237] width 61 height 38
click at [422, 246] on button "congratulate" at bounding box center [437, 237] width 105 height 38
click at [83, 244] on button "finish" at bounding box center [107, 237] width 61 height 38
click at [435, 342] on button "consider" at bounding box center [425, 323] width 80 height 38
click at [386, 445] on icon "button" at bounding box center [388, 444] width 16 height 16
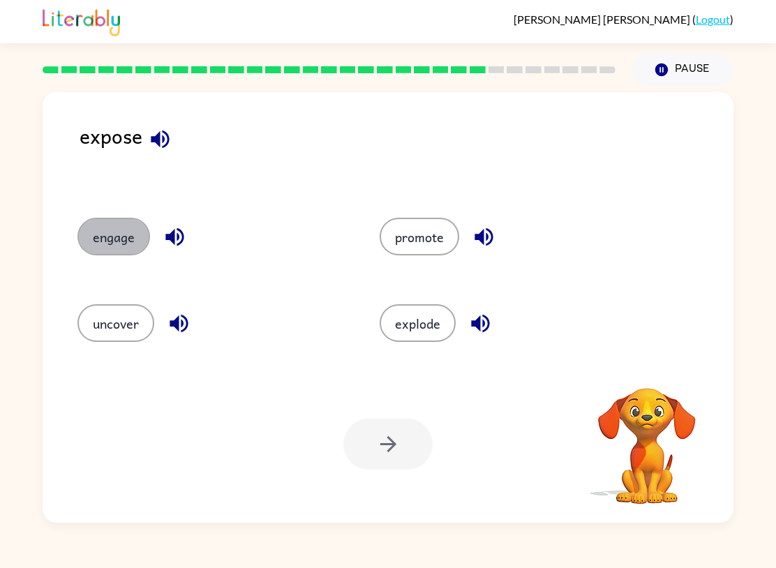
click at [91, 237] on button "engage" at bounding box center [113, 237] width 73 height 38
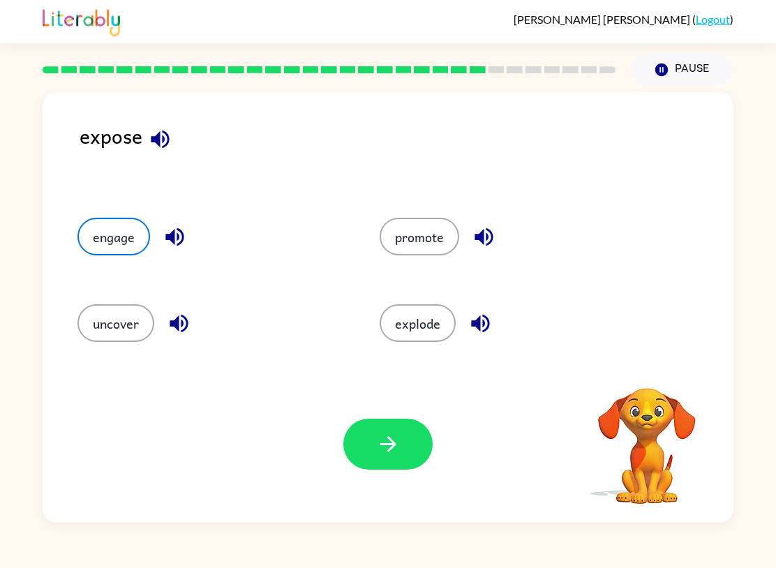
click at [142, 332] on button "uncover" at bounding box center [115, 323] width 77 height 38
click at [435, 253] on button "promote" at bounding box center [420, 237] width 80 height 38
click at [427, 342] on button "explode" at bounding box center [418, 323] width 76 height 38
click at [124, 323] on button "uncover" at bounding box center [115, 323] width 77 height 38
click at [398, 452] on icon "button" at bounding box center [388, 444] width 24 height 24
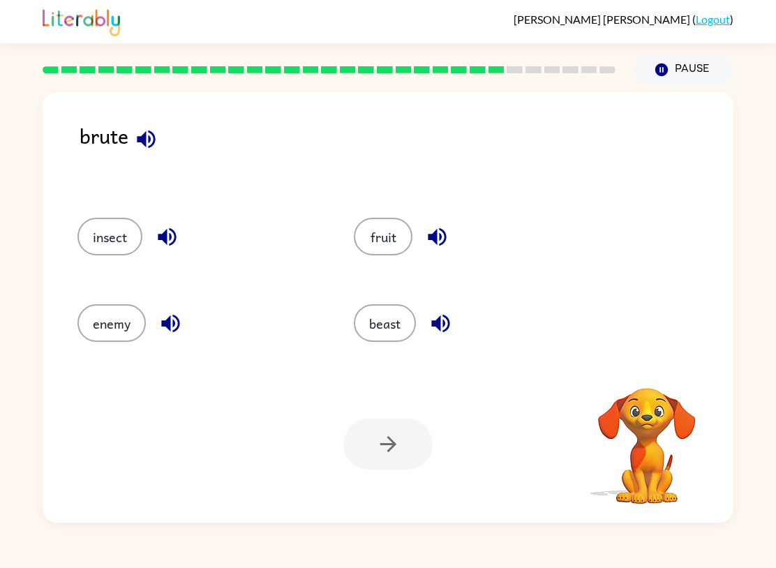
click at [121, 247] on button "insect" at bounding box center [109, 237] width 65 height 38
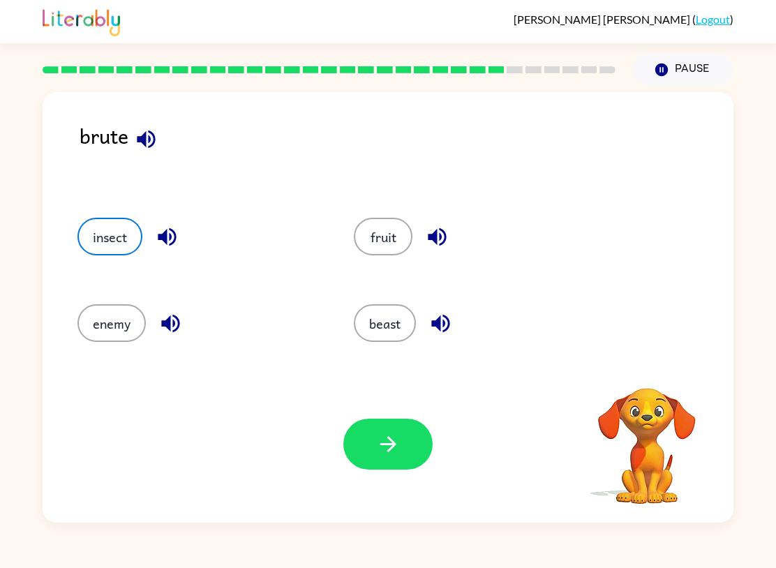
click at [401, 231] on button "fruit" at bounding box center [383, 237] width 59 height 38
click at [154, 153] on button "button" at bounding box center [146, 139] width 36 height 36
click at [143, 147] on icon "button" at bounding box center [146, 139] width 24 height 24
click at [102, 325] on button "enemy" at bounding box center [111, 323] width 68 height 38
click at [409, 327] on button "beast" at bounding box center [385, 323] width 62 height 38
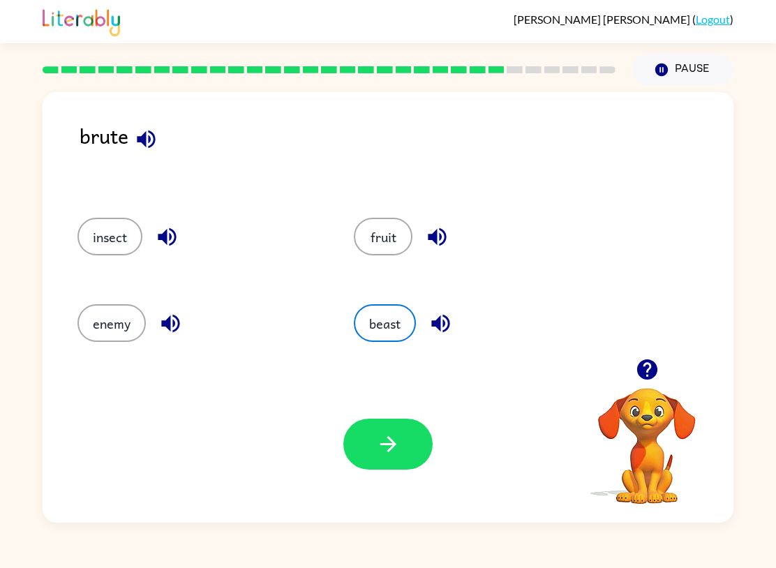
click at [385, 445] on icon "button" at bounding box center [388, 444] width 16 height 16
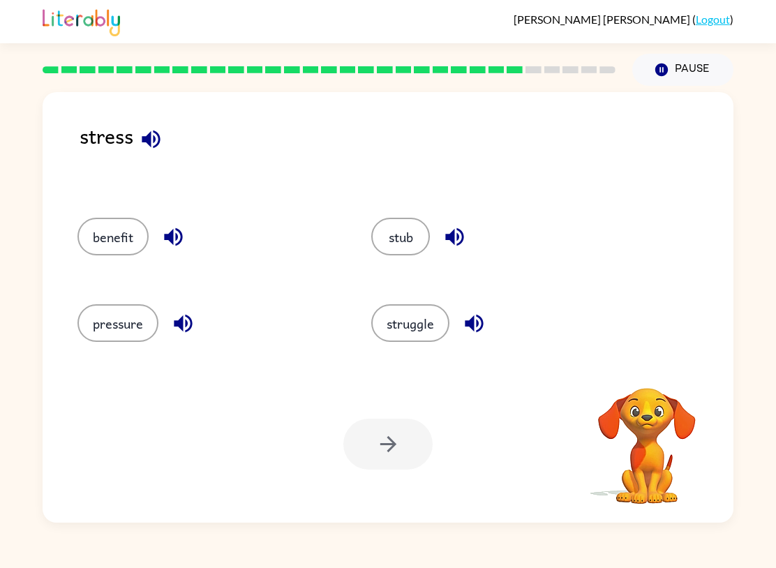
click at [422, 323] on button "struggle" at bounding box center [410, 323] width 78 height 38
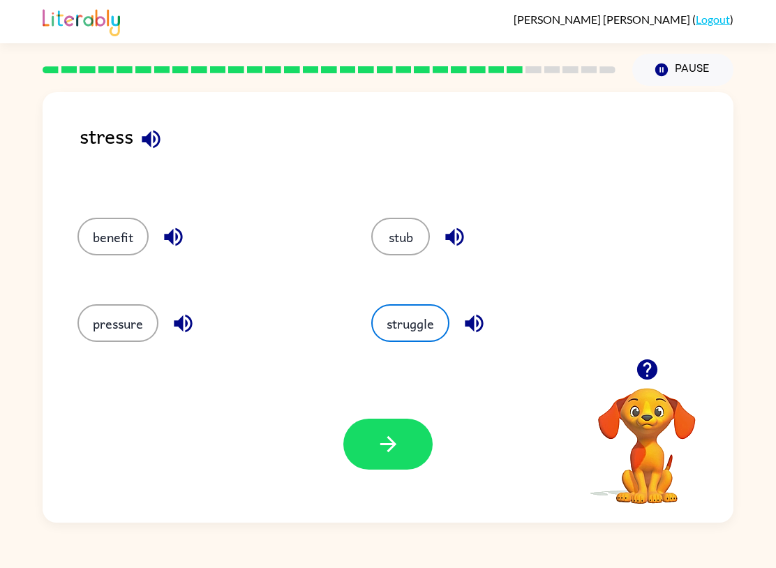
click at [141, 333] on button "pressure" at bounding box center [117, 323] width 81 height 38
click at [401, 463] on button "button" at bounding box center [387, 444] width 89 height 51
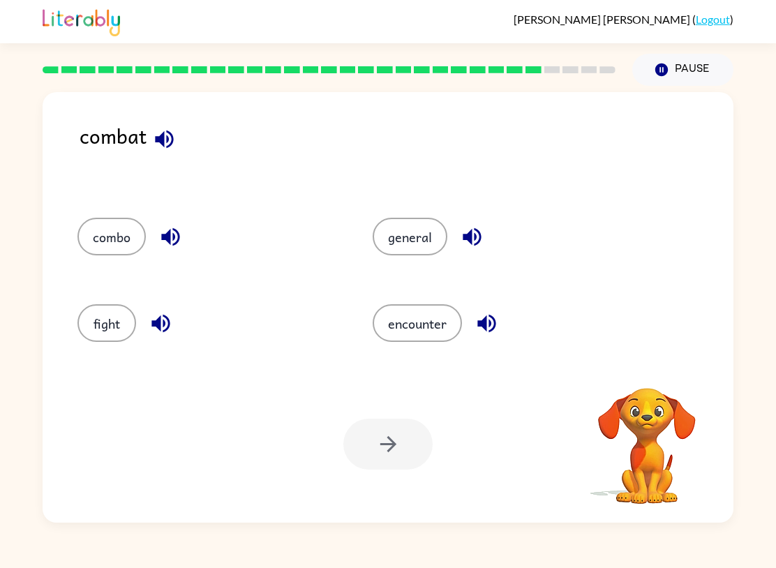
click at [110, 337] on button "fight" at bounding box center [106, 323] width 59 height 38
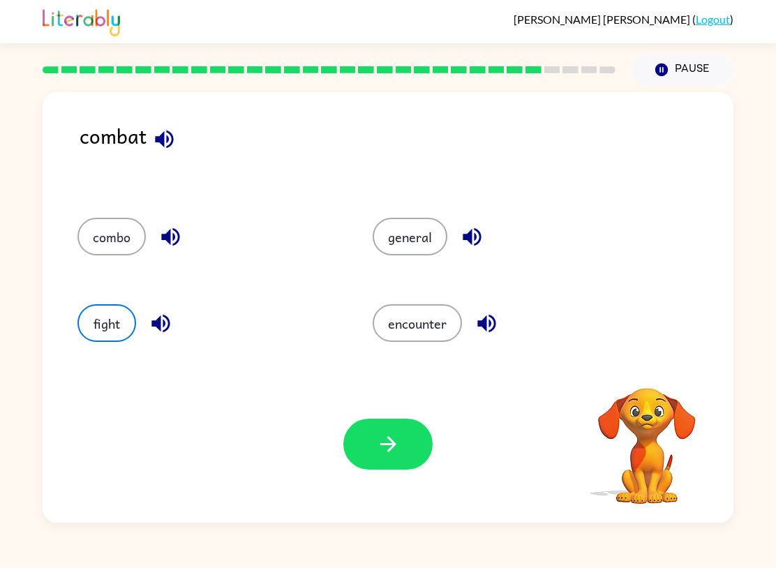
click at [399, 469] on button "button" at bounding box center [387, 444] width 89 height 51
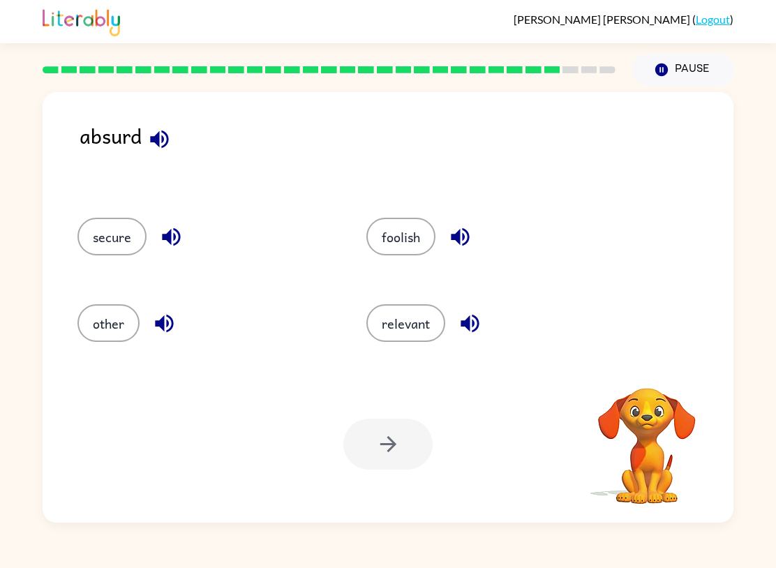
click at [117, 325] on button "other" at bounding box center [108, 323] width 62 height 38
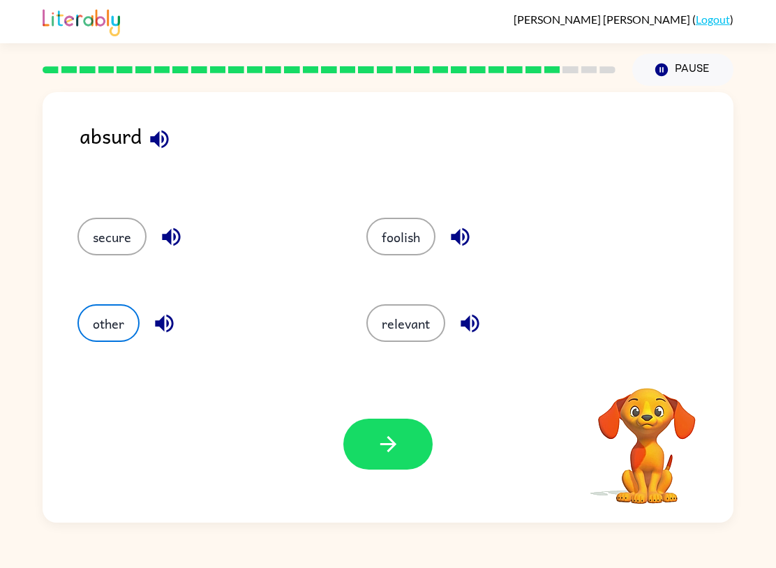
click at [413, 239] on button "foolish" at bounding box center [401, 237] width 69 height 38
click at [413, 342] on button "relevant" at bounding box center [406, 323] width 79 height 38
click at [409, 237] on button "foolish" at bounding box center [401, 237] width 69 height 38
click at [380, 482] on div "Your browser must support playing .mp4 files to use Literably. Please try using…" at bounding box center [388, 444] width 691 height 157
click at [389, 445] on icon "button" at bounding box center [388, 444] width 16 height 16
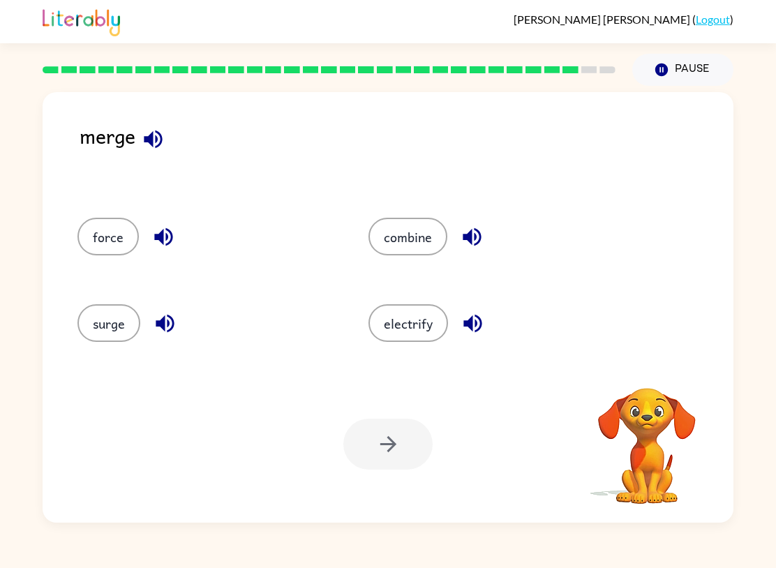
click at [422, 234] on button "combine" at bounding box center [408, 237] width 79 height 38
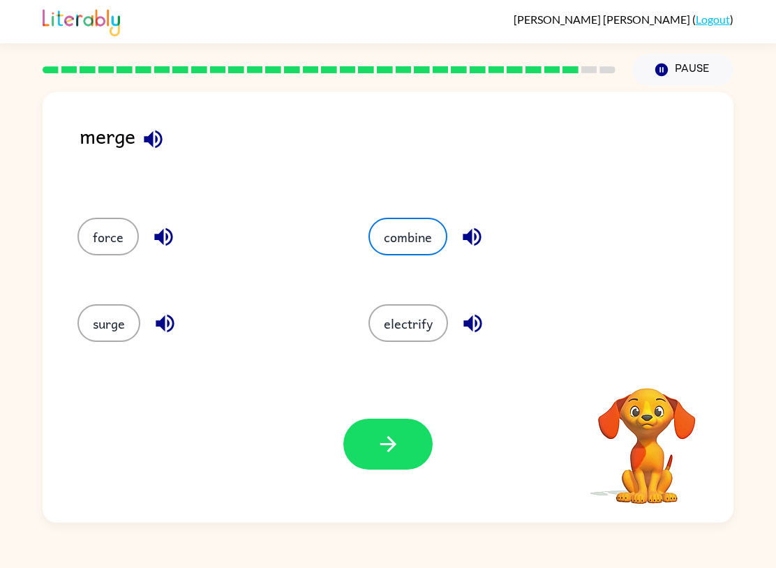
click at [396, 427] on button "button" at bounding box center [387, 444] width 89 height 51
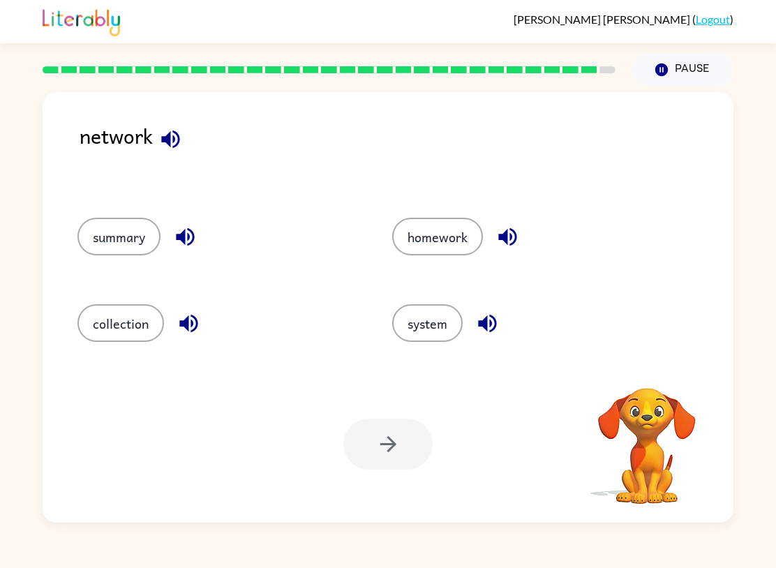
click at [404, 445] on div at bounding box center [387, 444] width 89 height 51
click at [112, 321] on button "collection" at bounding box center [120, 323] width 87 height 38
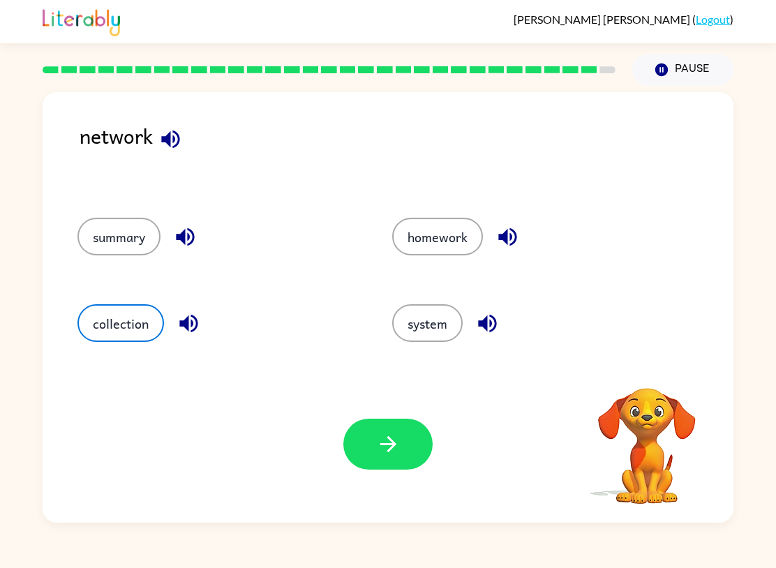
click at [457, 242] on button "homework" at bounding box center [437, 237] width 91 height 38
click at [449, 316] on button "system" at bounding box center [427, 323] width 71 height 38
click at [405, 445] on button "button" at bounding box center [387, 444] width 89 height 51
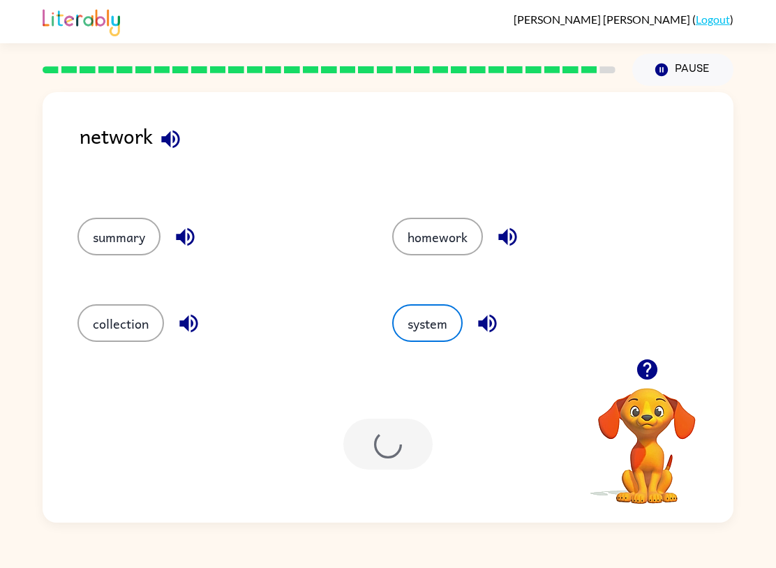
click at [404, 444] on div at bounding box center [387, 444] width 89 height 51
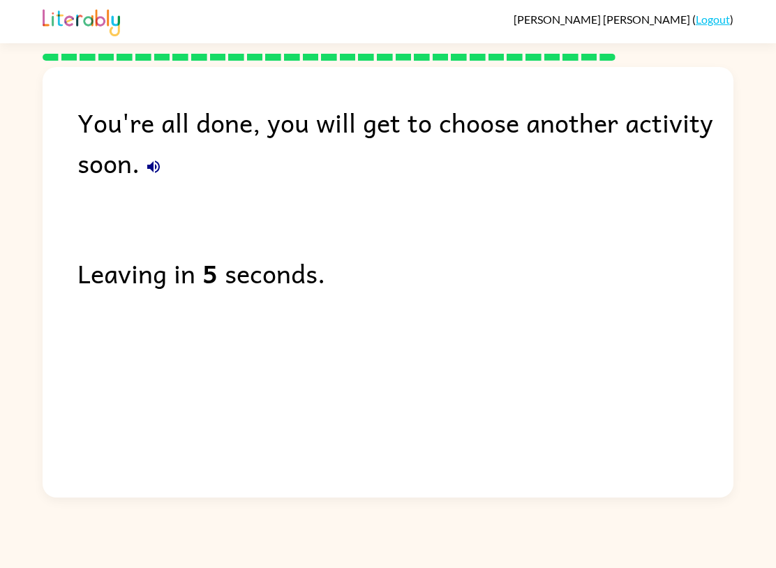
click at [397, 443] on div "You're all done, you will get to choose another activity soon. Leaving in 5 sec…" at bounding box center [388, 279] width 691 height 424
